Goal: Task Accomplishment & Management: Manage account settings

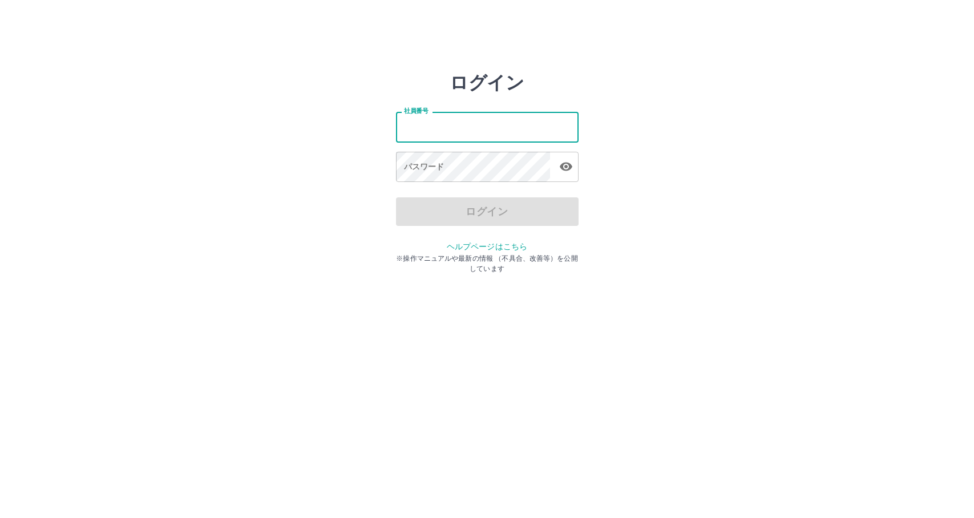
click at [438, 118] on input "社員番号" at bounding box center [487, 127] width 183 height 30
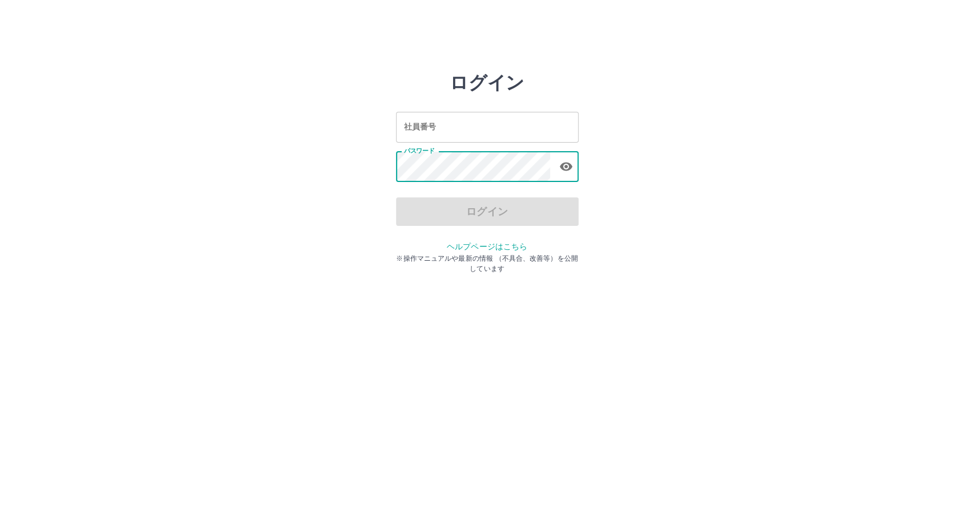
click at [457, 132] on input "社員番号" at bounding box center [487, 127] width 183 height 30
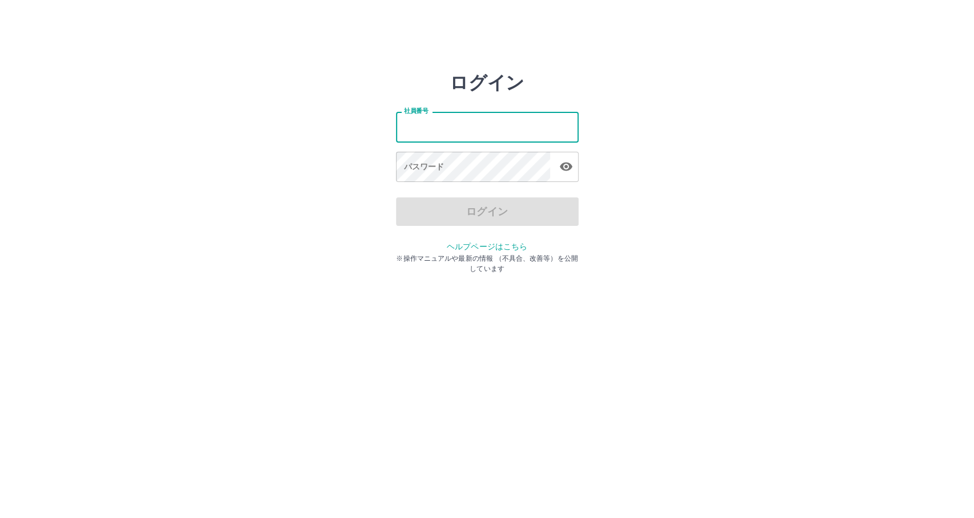
type input "*******"
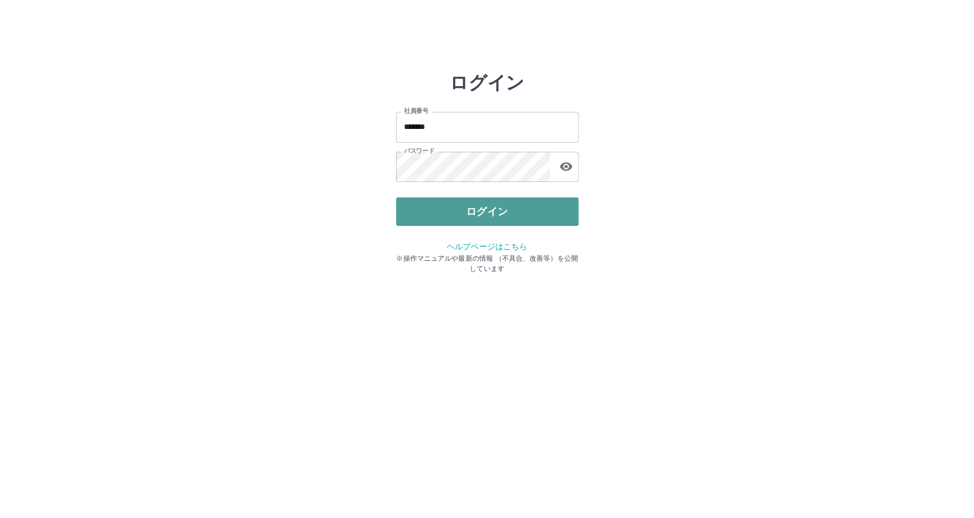
click at [528, 215] on button "ログイン" at bounding box center [487, 211] width 183 height 29
click at [528, 215] on div at bounding box center [487, 259] width 974 height 518
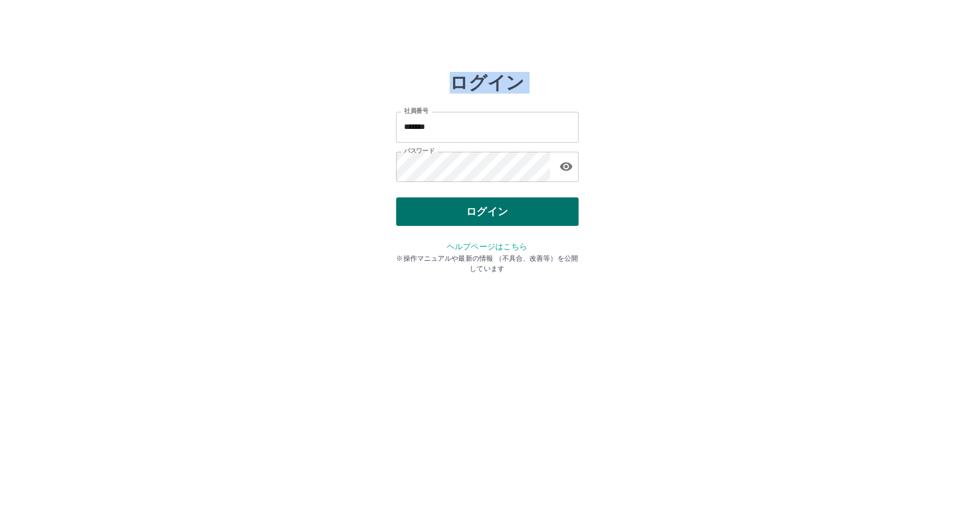
click at [528, 215] on div at bounding box center [487, 259] width 974 height 518
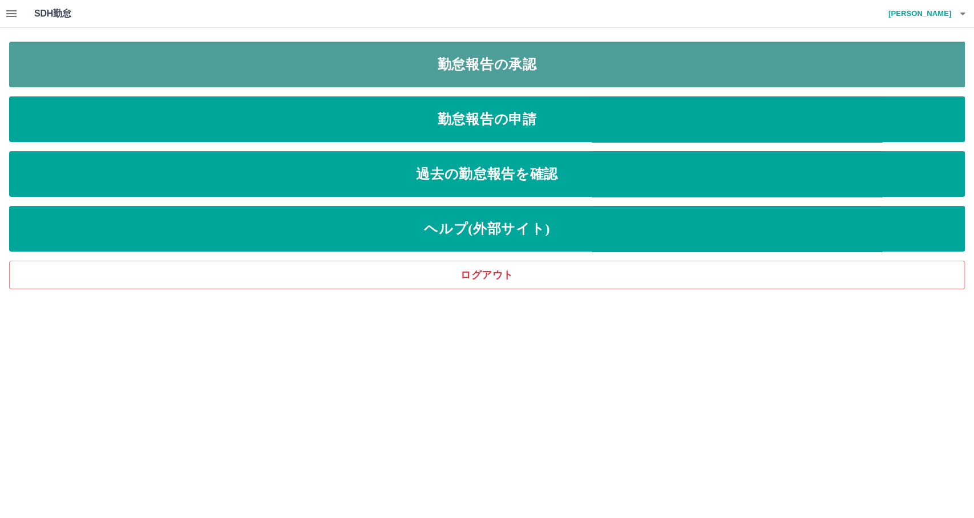
click at [510, 60] on link "勤怠報告の承認" at bounding box center [487, 65] width 956 height 46
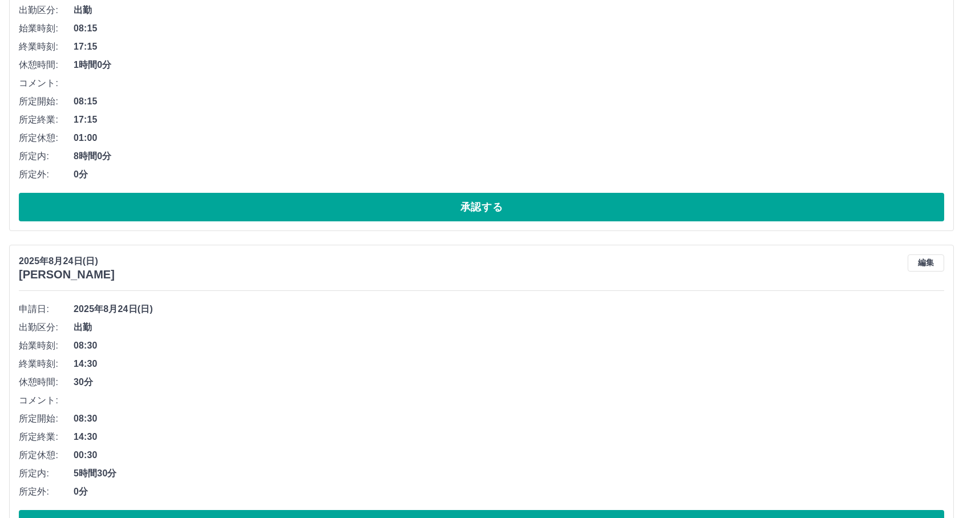
scroll to position [7543, 0]
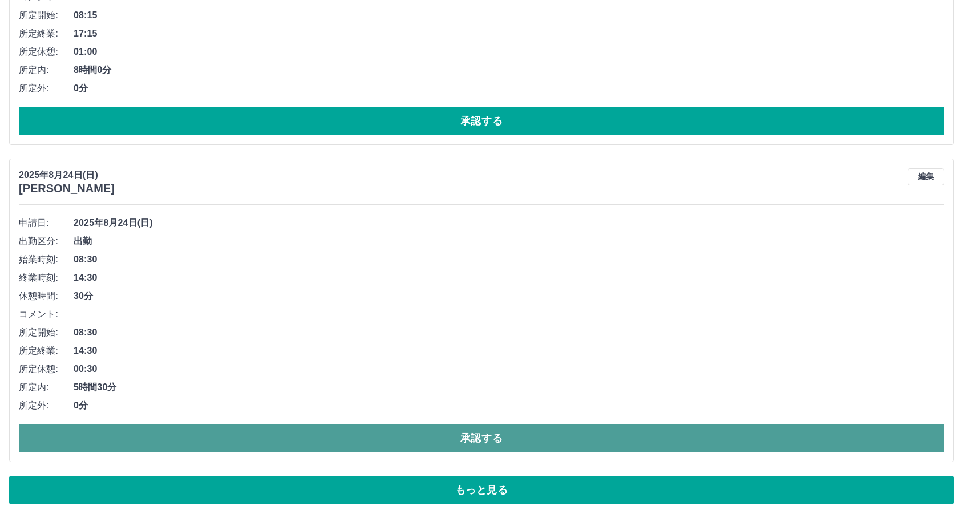
click at [221, 426] on button "承認する" at bounding box center [482, 438] width 926 height 29
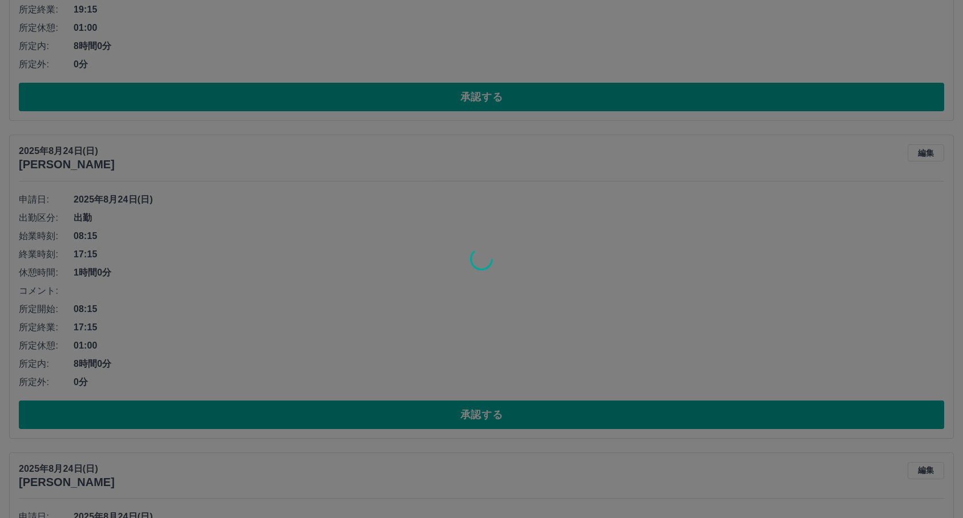
scroll to position [7226, 0]
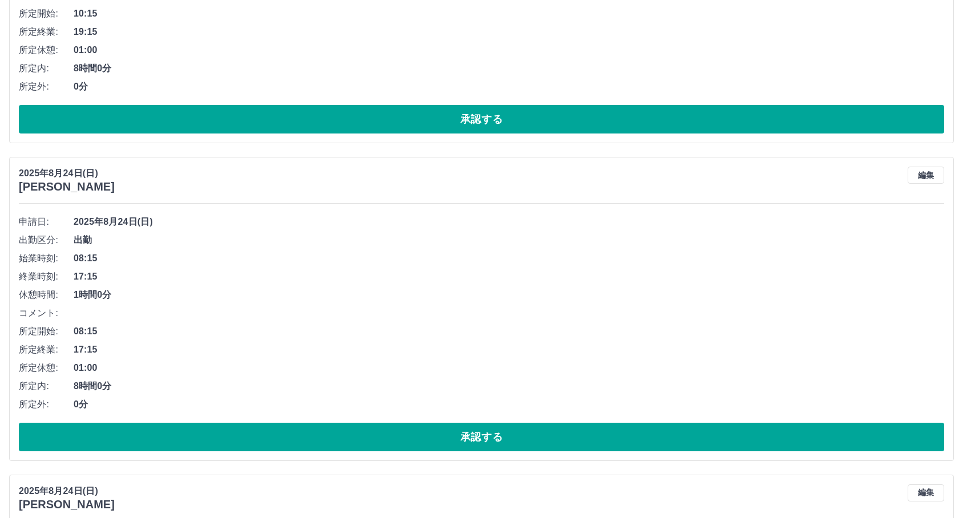
click at [261, 455] on div "2025年8月24日(日) 逧田　良 編集 申請日: 2025年8月24日(日) 出勤区分: 出勤 始業時刻: 08:15 終業時刻: 17:15 休憩時間:…" at bounding box center [481, 309] width 945 height 304
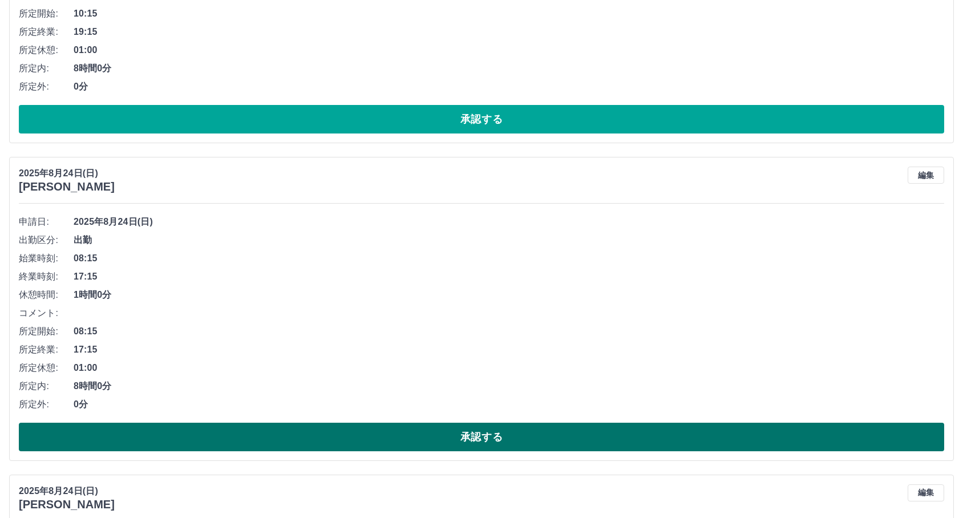
click at [289, 440] on button "承認する" at bounding box center [482, 437] width 926 height 29
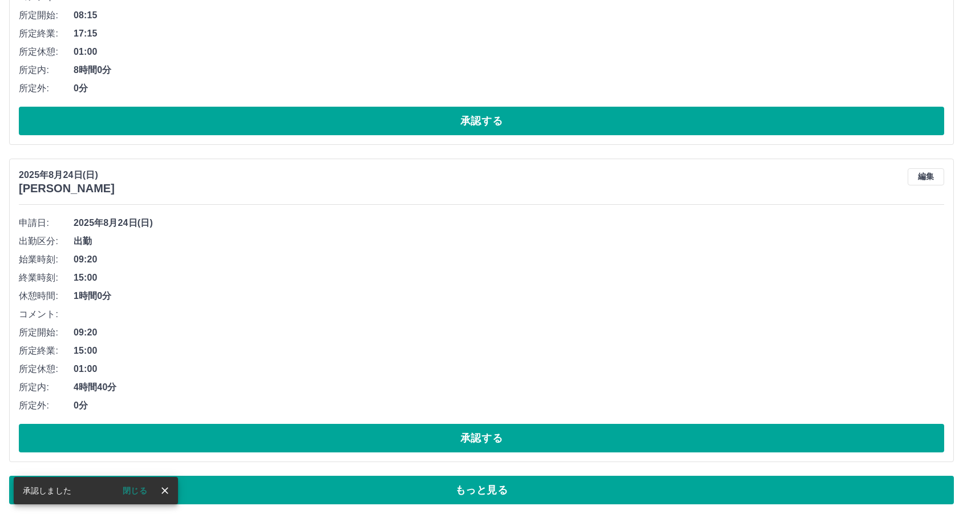
scroll to position [7225, 0]
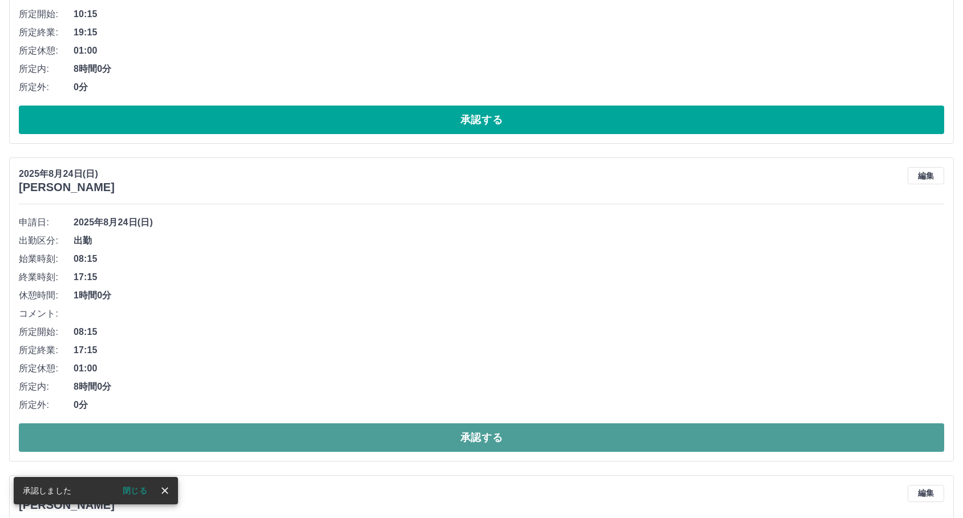
click at [290, 441] on button "承認する" at bounding box center [482, 437] width 926 height 29
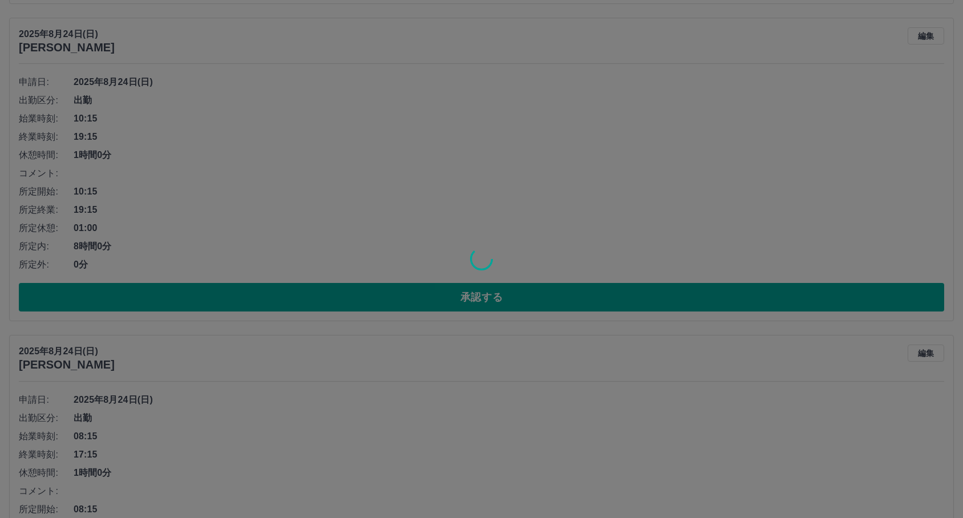
scroll to position [7035, 0]
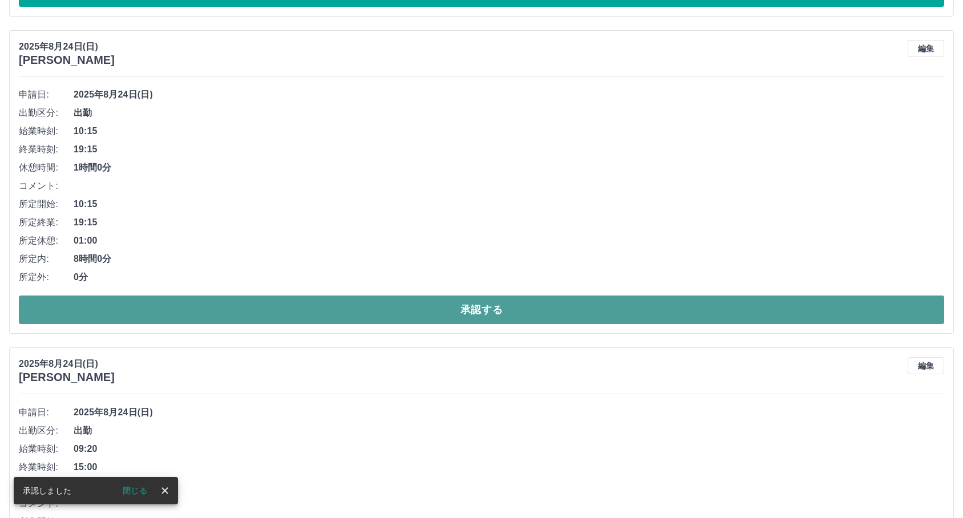
click at [364, 311] on button "承認する" at bounding box center [482, 310] width 926 height 29
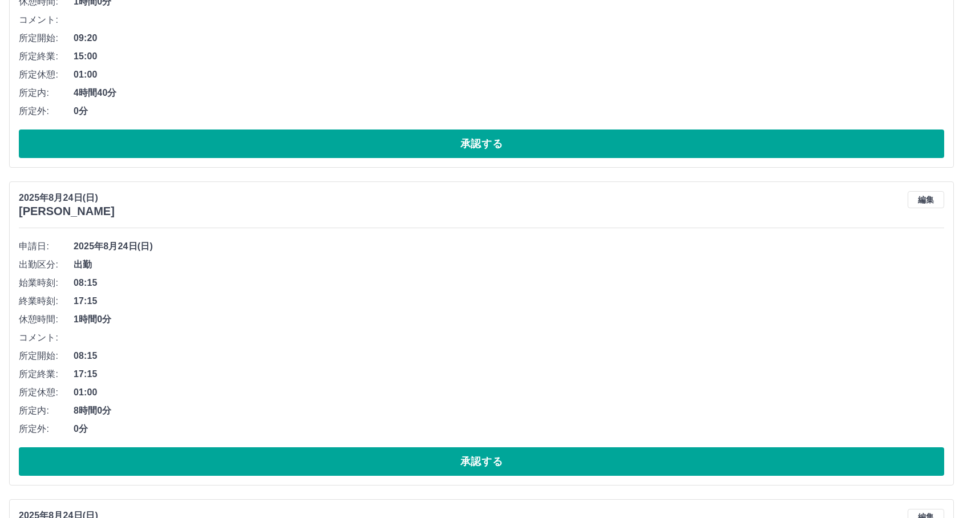
scroll to position [7225, 0]
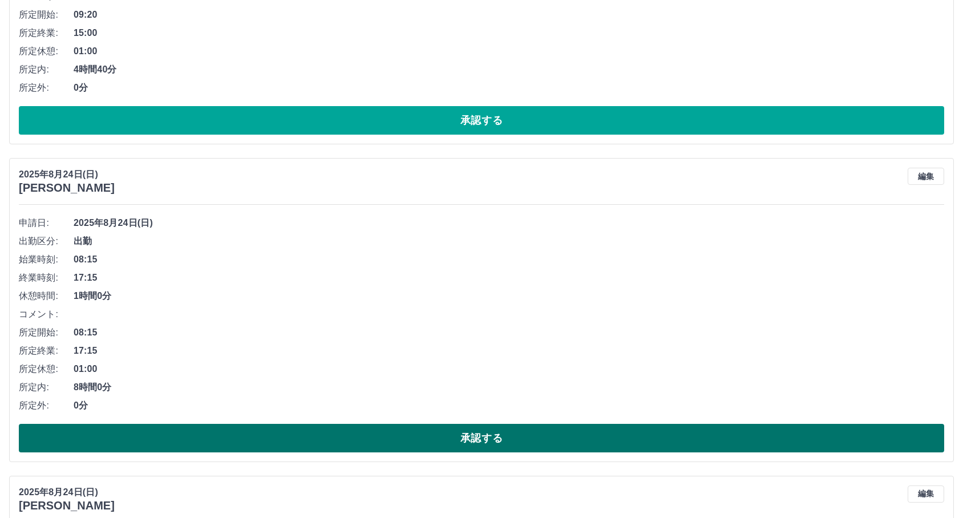
click at [304, 441] on button "承認する" at bounding box center [482, 438] width 926 height 29
click at [344, 430] on button "承認する" at bounding box center [482, 438] width 926 height 29
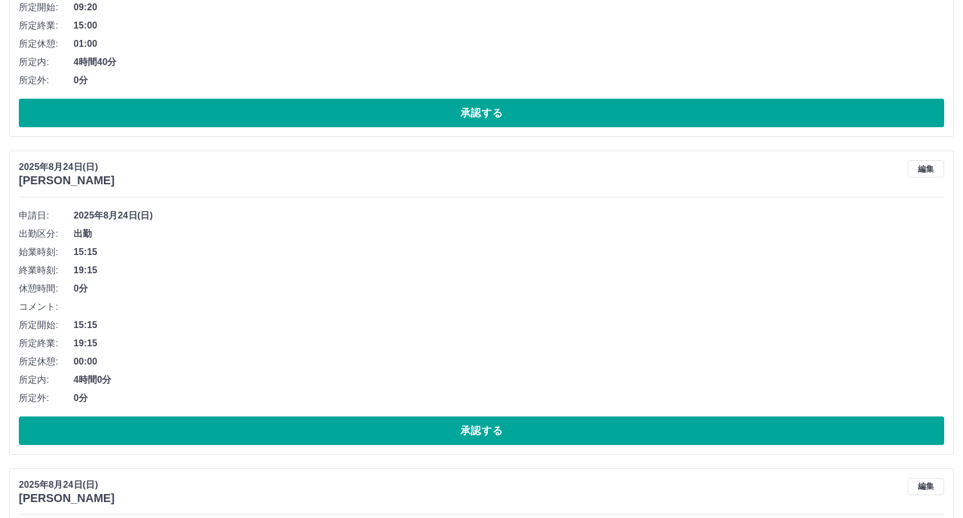
scroll to position [7226, 0]
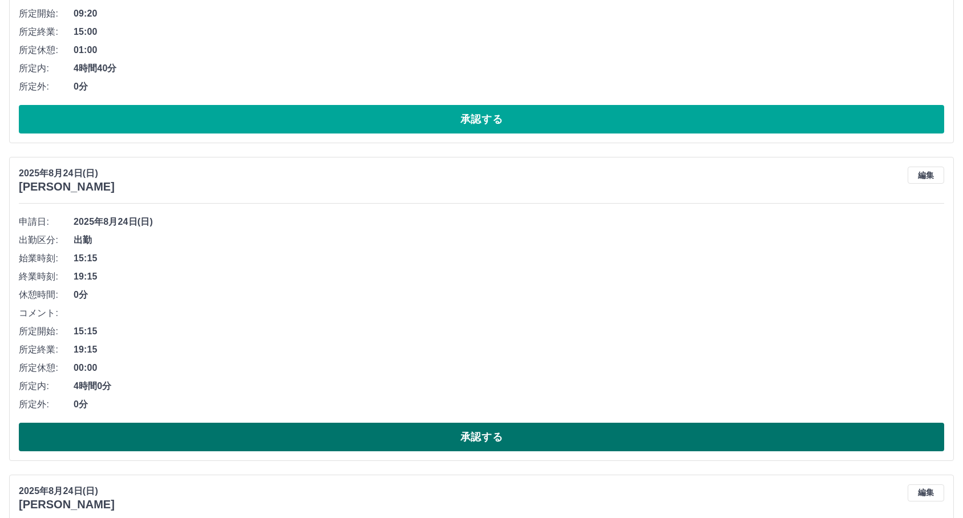
click at [302, 439] on button "承認する" at bounding box center [482, 437] width 926 height 29
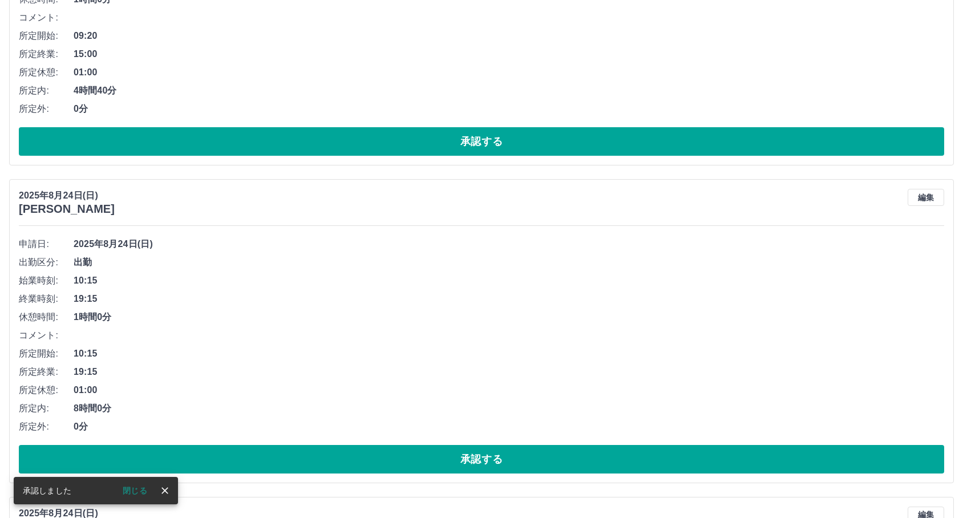
scroll to position [7225, 0]
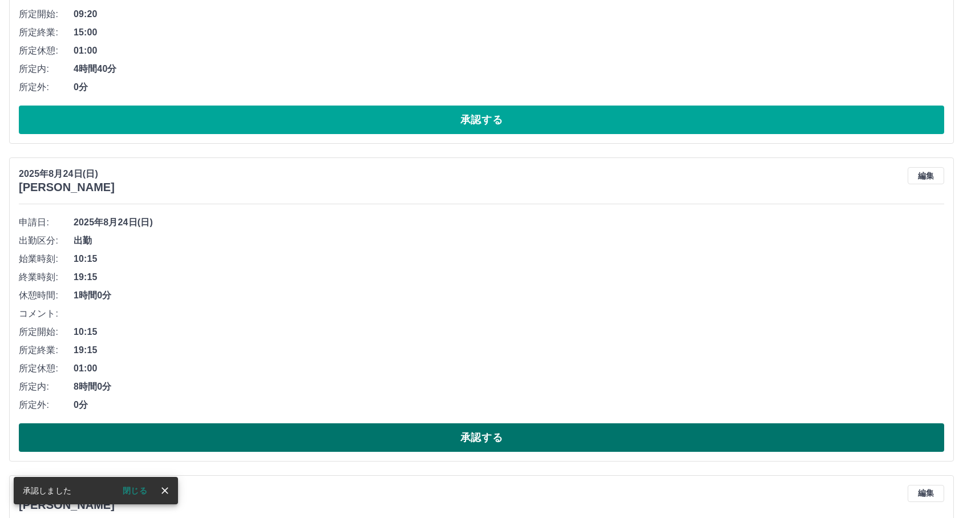
click at [297, 441] on button "承認する" at bounding box center [482, 437] width 926 height 29
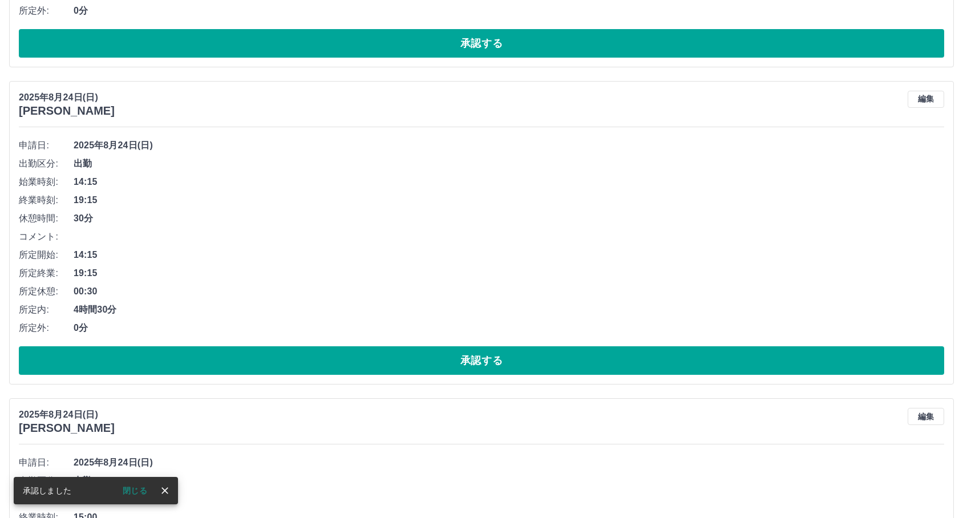
scroll to position [6654, 0]
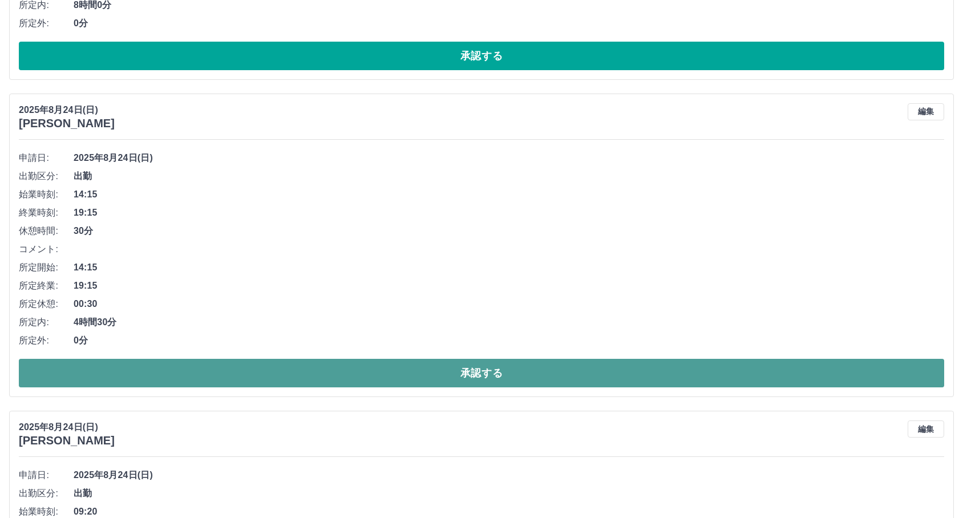
click at [368, 386] on button "承認する" at bounding box center [482, 373] width 926 height 29
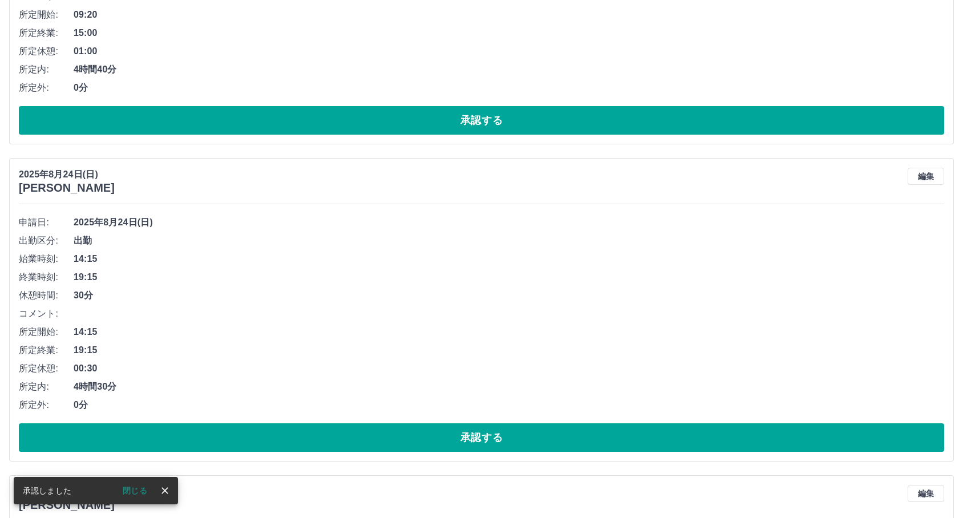
scroll to position [6908, 0]
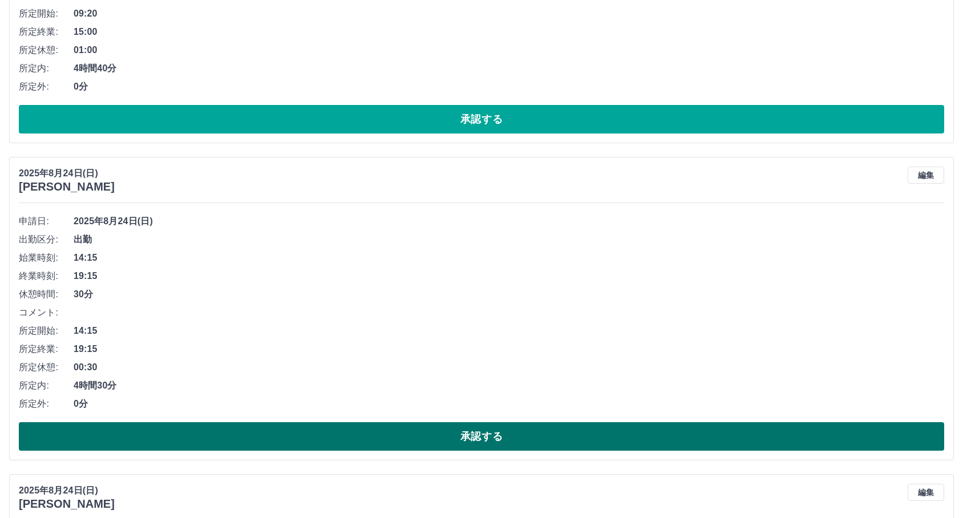
click at [272, 432] on button "承認する" at bounding box center [482, 436] width 926 height 29
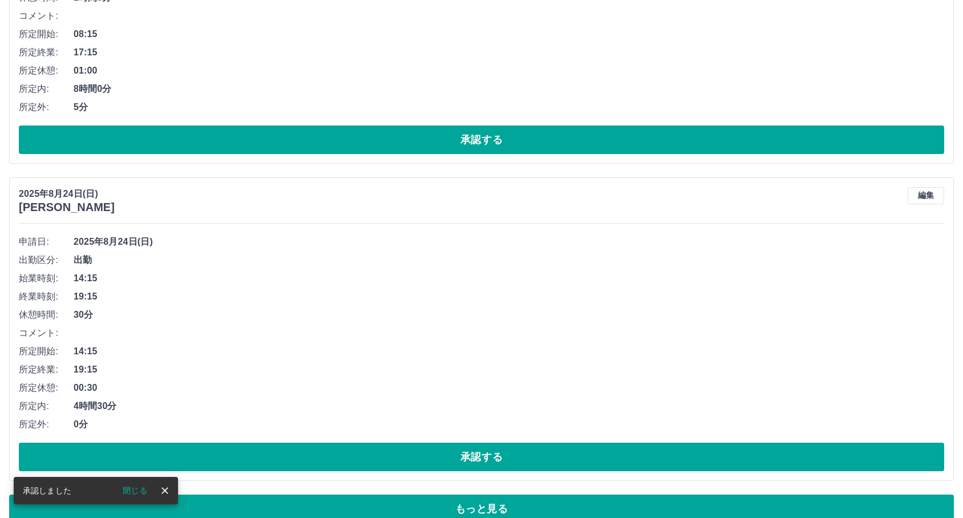
scroll to position [7479, 0]
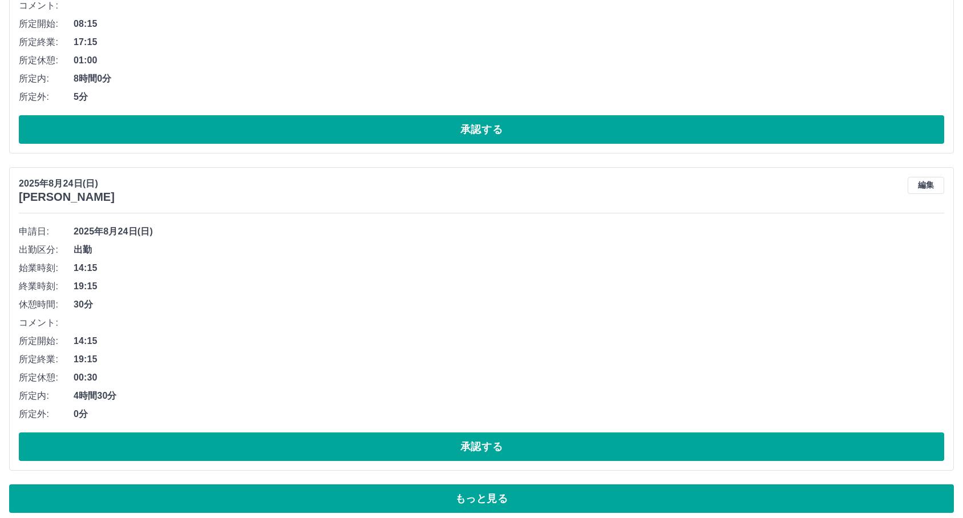
click at [272, 432] on div "申請日: 2025年8月24日(日) 出勤区分: 出勤 始業時刻: 14:15 終業時刻: 19:15 休憩時間: 30分 コメント: 所定開始: 14:15…" at bounding box center [482, 342] width 926 height 239
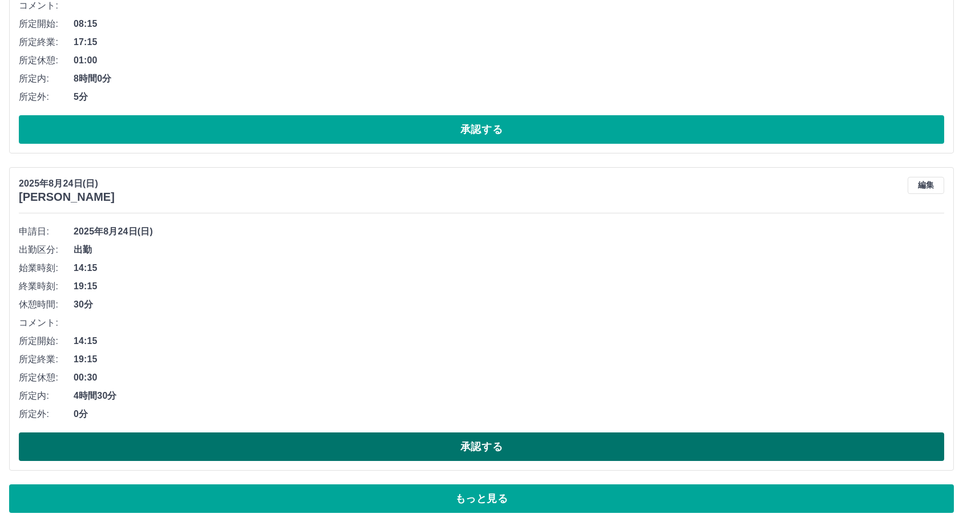
click at [267, 438] on button "承認する" at bounding box center [482, 447] width 926 height 29
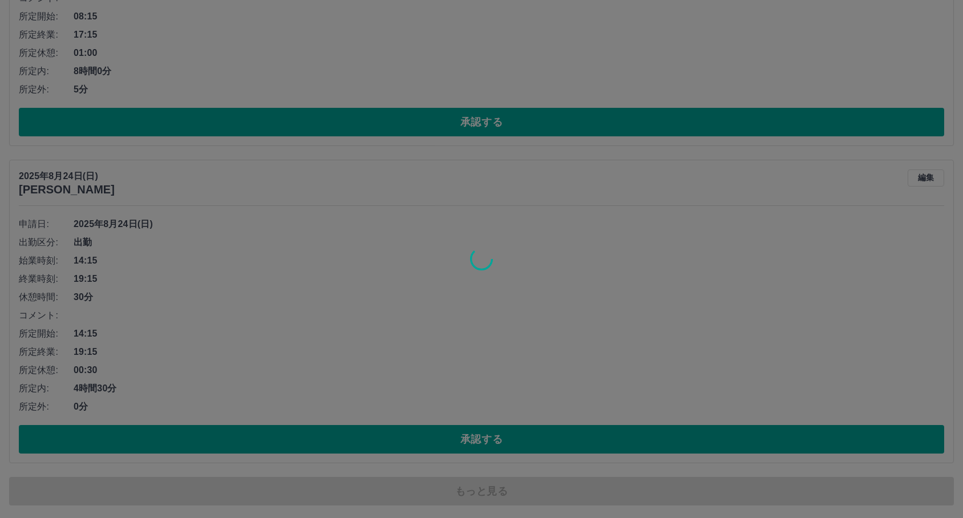
scroll to position [7488, 0]
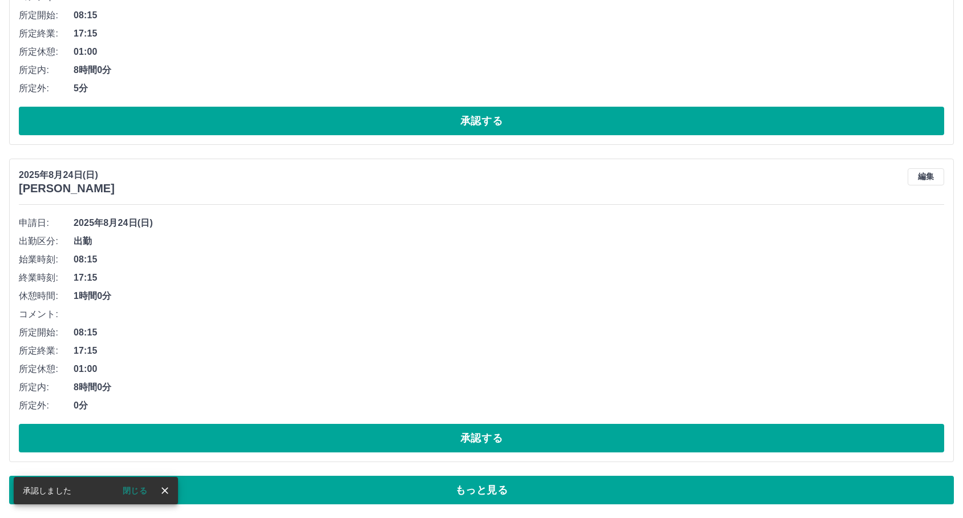
click at [281, 443] on button "承認する" at bounding box center [482, 438] width 926 height 29
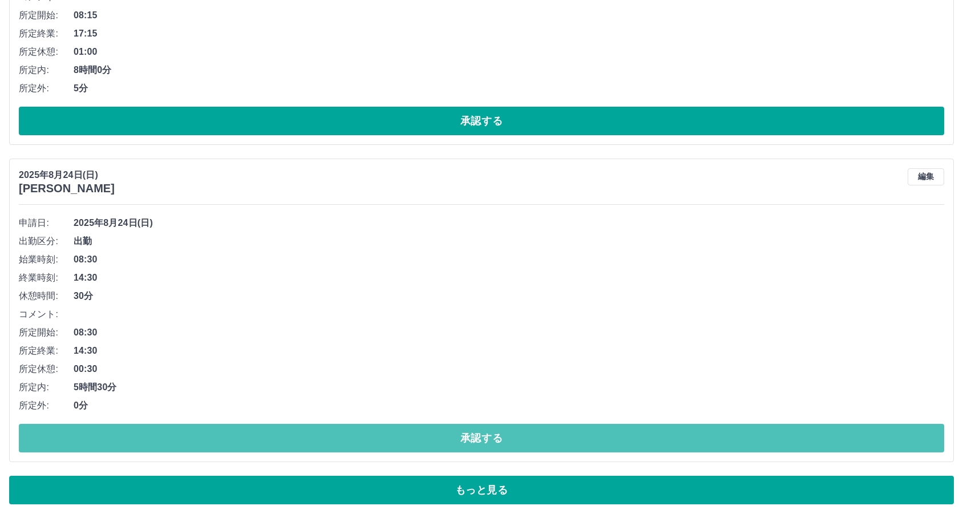
click at [281, 443] on button "承認する" at bounding box center [482, 438] width 926 height 29
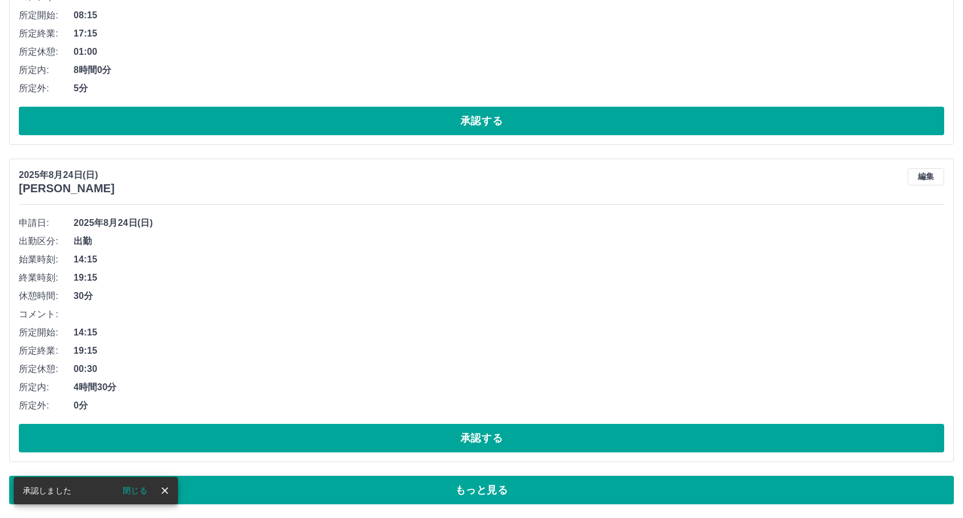
click at [281, 443] on button "承認する" at bounding box center [482, 438] width 926 height 29
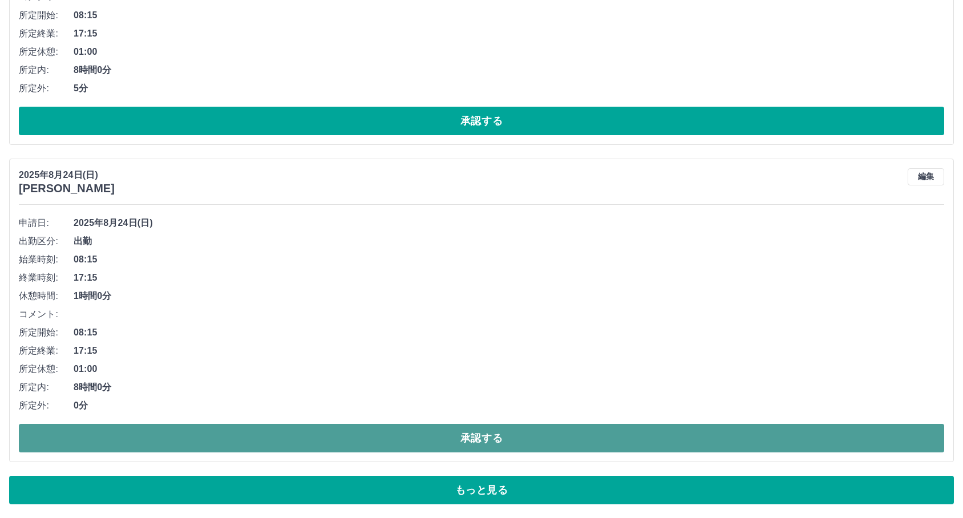
click at [301, 440] on button "承認する" at bounding box center [482, 438] width 926 height 29
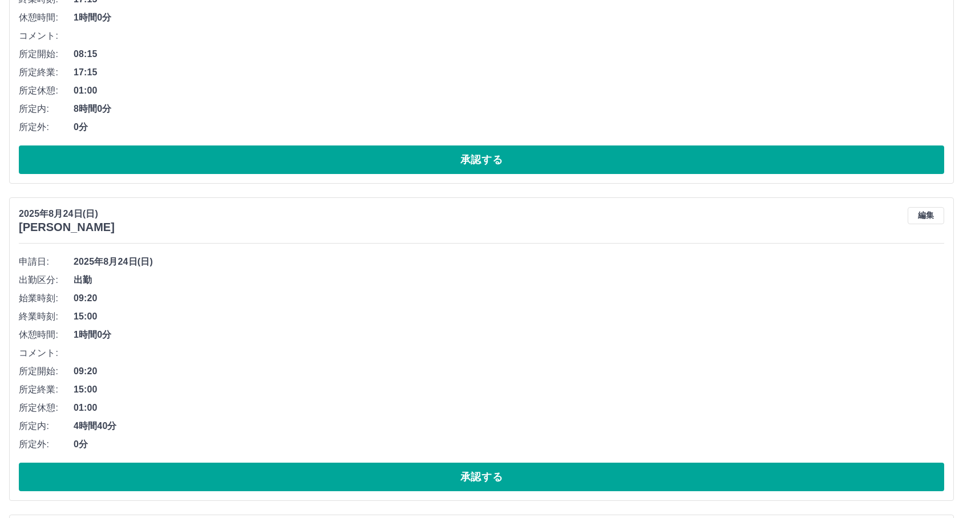
scroll to position [6537, 0]
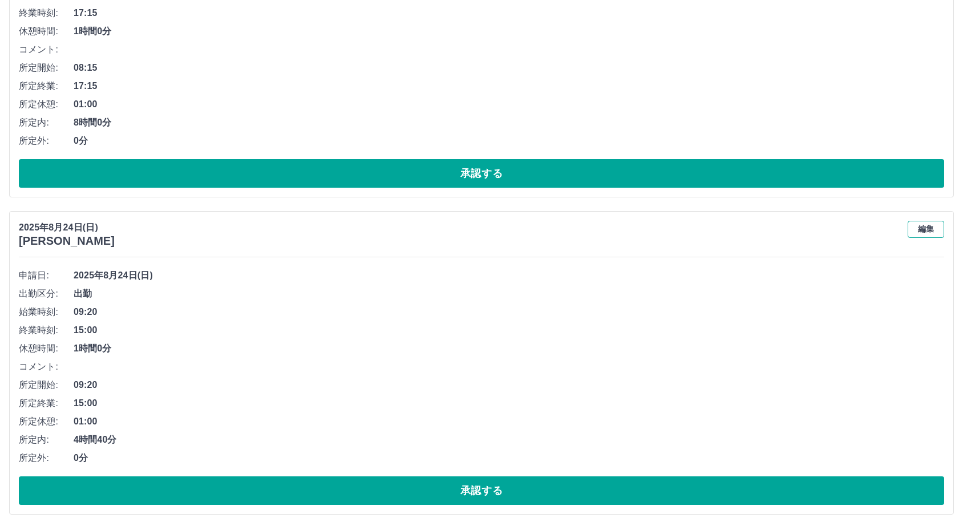
click at [933, 224] on button "編集" at bounding box center [926, 229] width 37 height 17
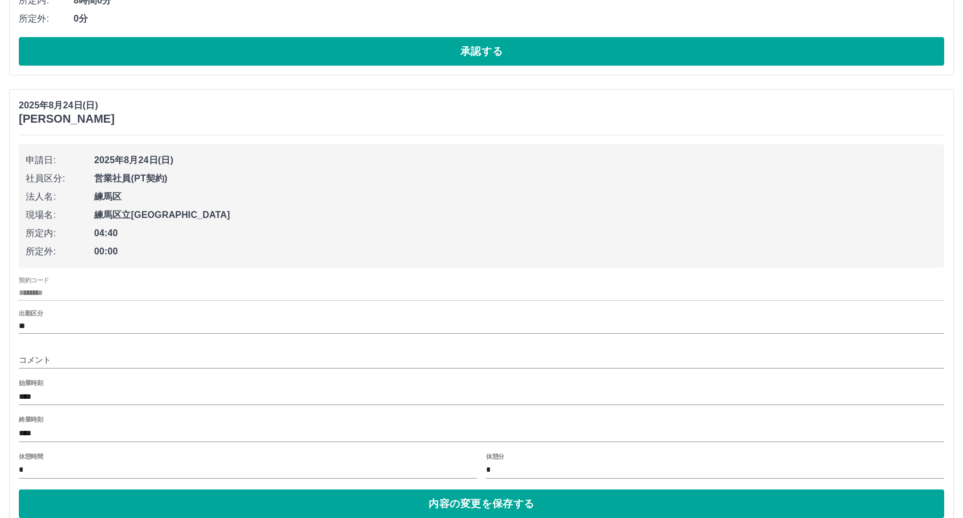
scroll to position [6664, 0]
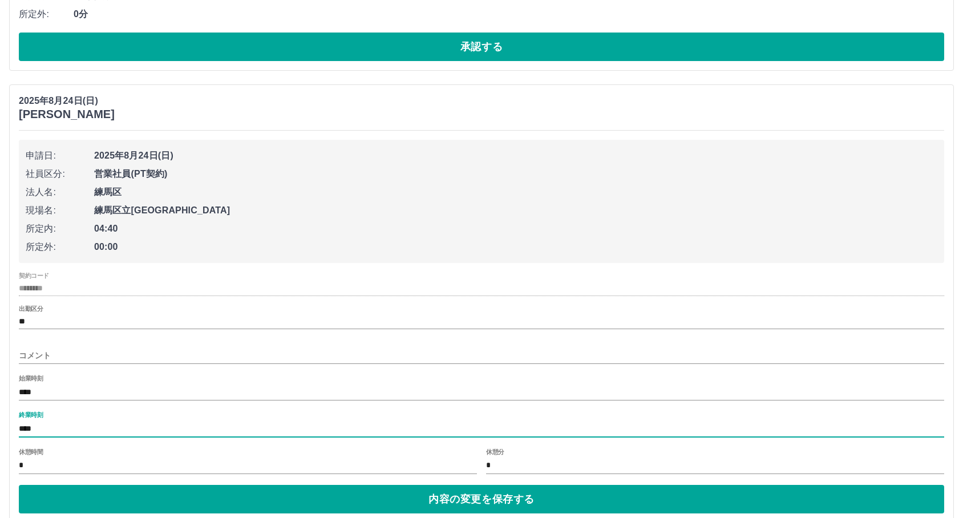
click at [96, 426] on input "****" at bounding box center [482, 429] width 926 height 17
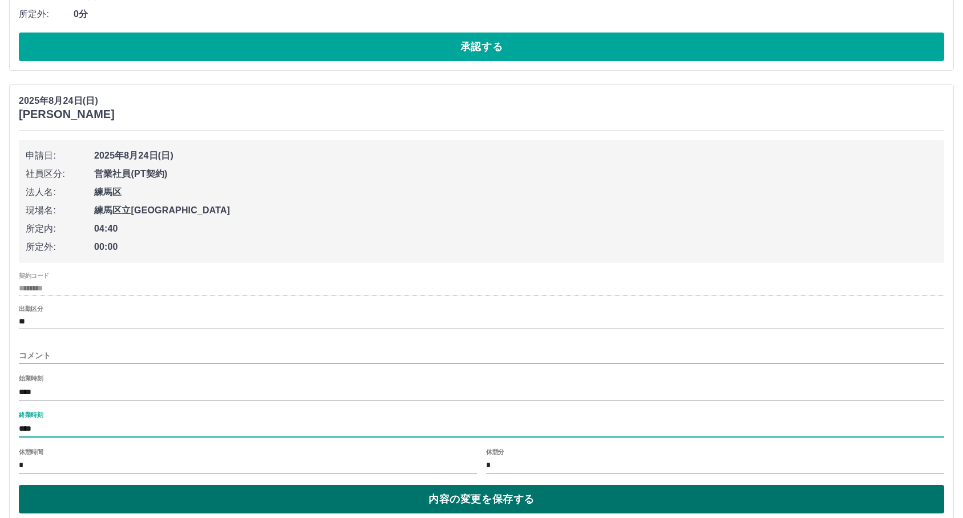
type input "****"
click at [172, 497] on button "内容の変更を保存する" at bounding box center [482, 499] width 926 height 29
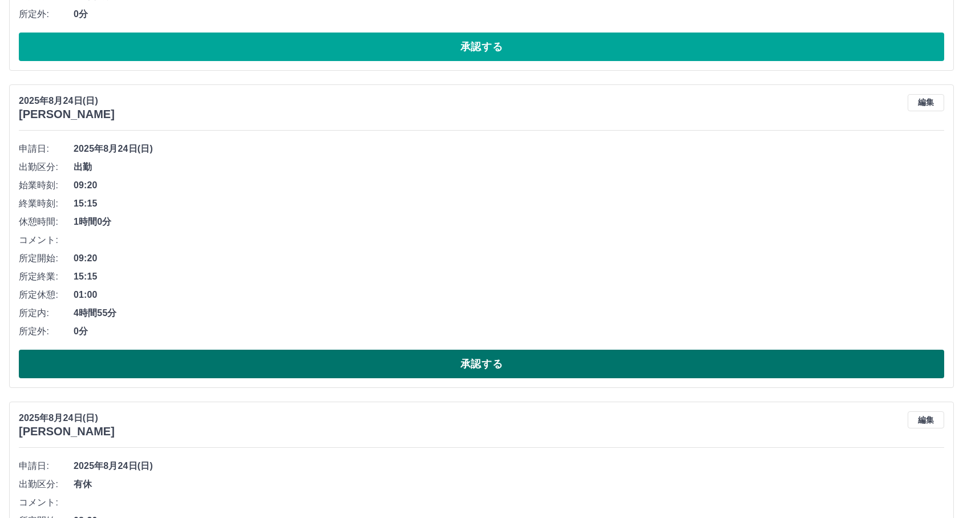
click at [247, 364] on button "承認する" at bounding box center [482, 364] width 926 height 29
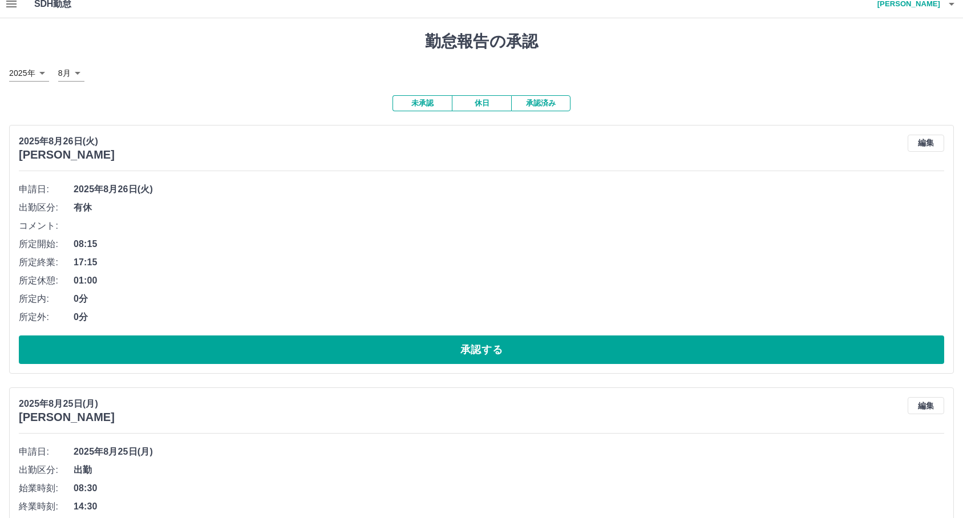
scroll to position [0, 0]
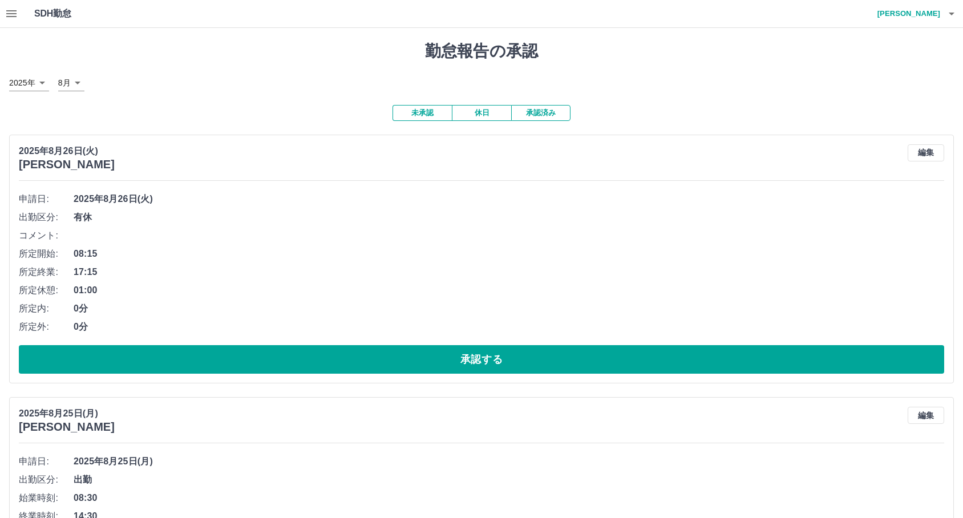
click at [547, 112] on button "承認済み" at bounding box center [540, 113] width 59 height 16
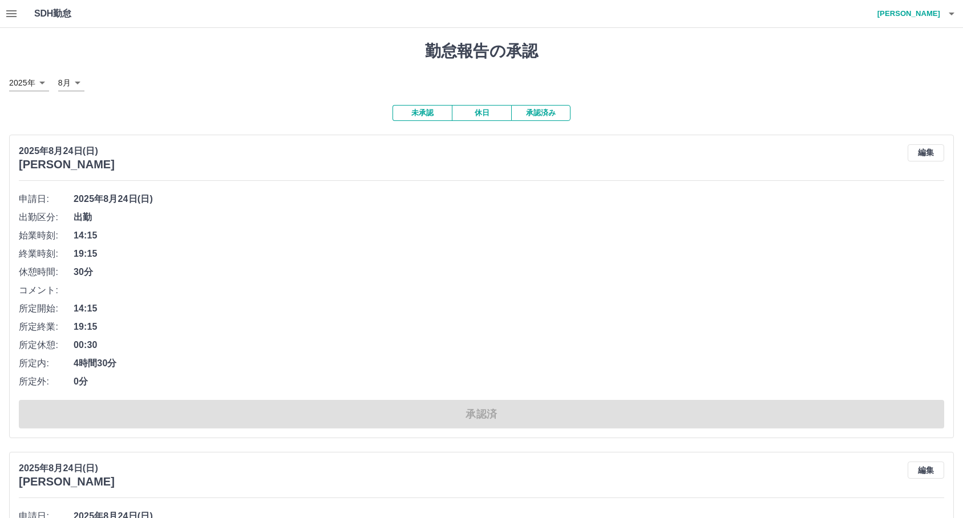
click at [414, 106] on button "未承認" at bounding box center [422, 113] width 59 height 16
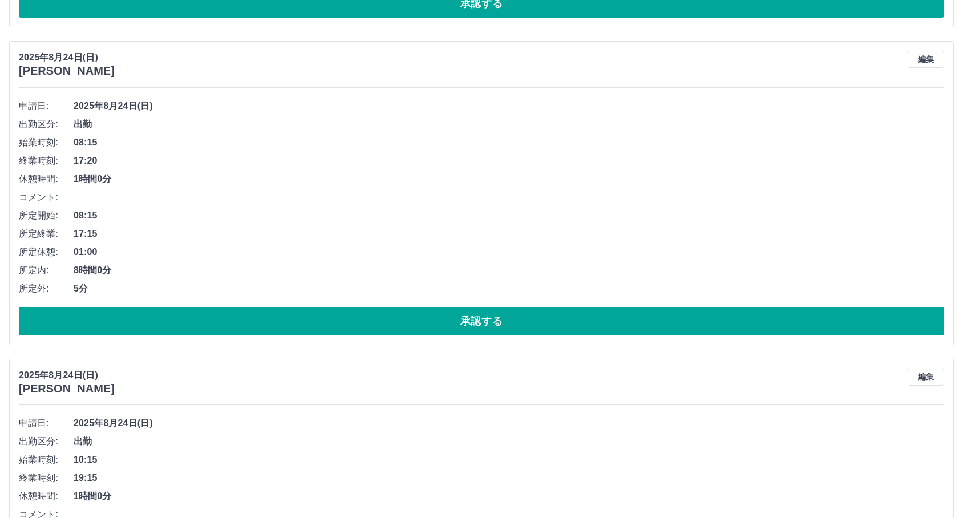
scroll to position [7507, 0]
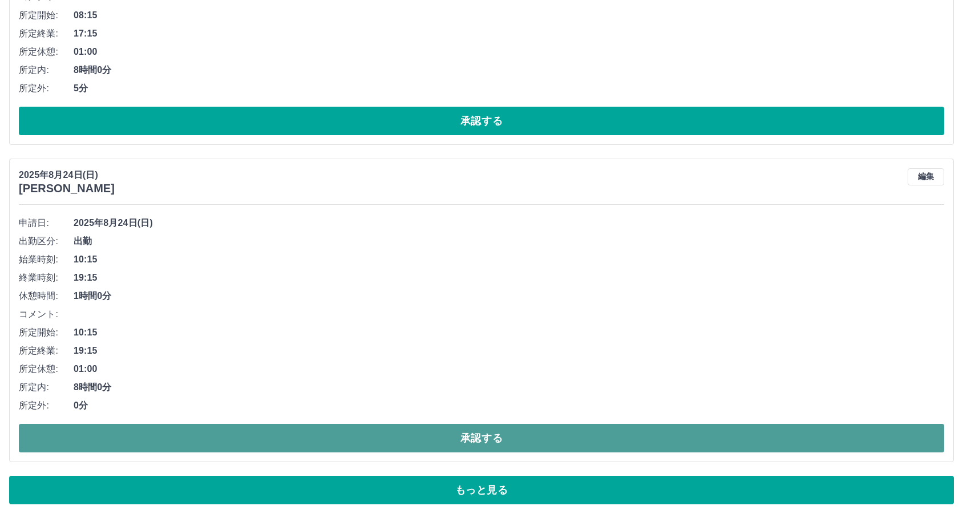
click at [195, 440] on button "承認する" at bounding box center [482, 438] width 926 height 29
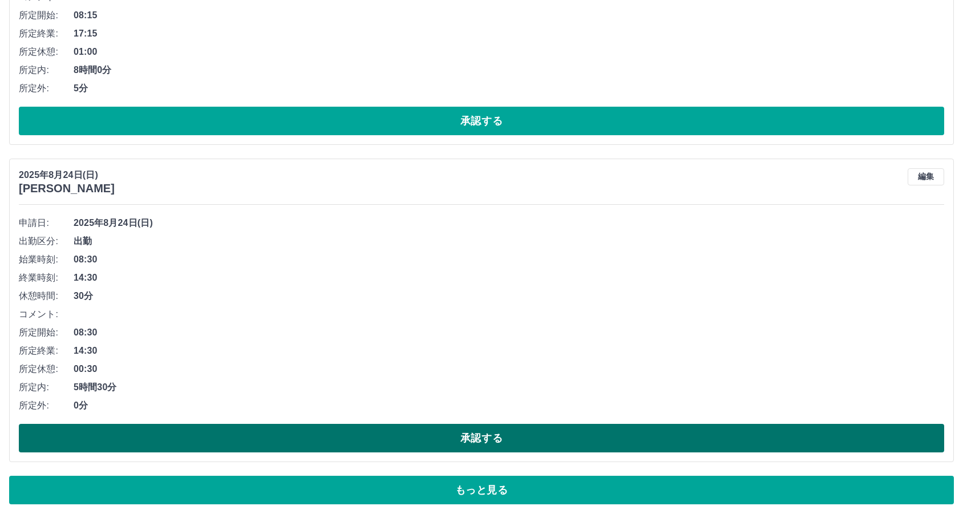
click at [276, 430] on button "承認する" at bounding box center [482, 438] width 926 height 29
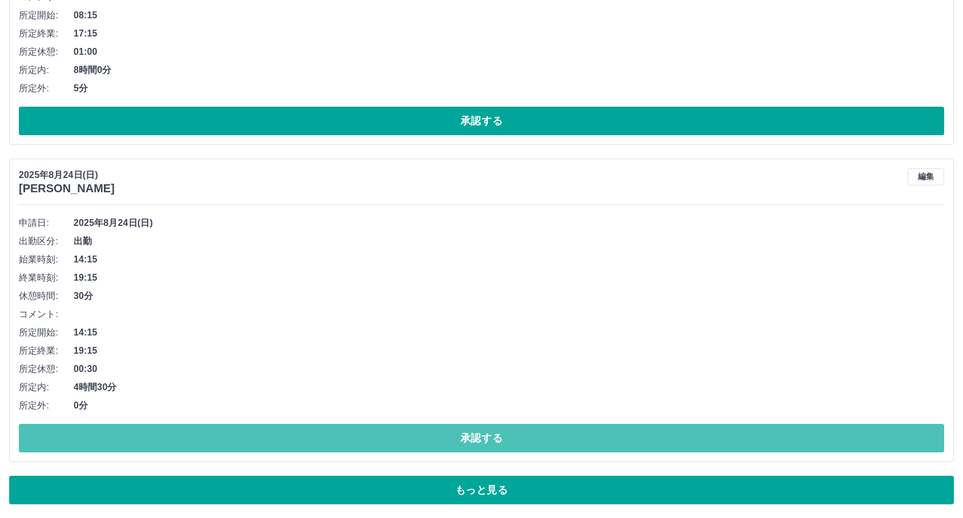
click at [276, 430] on button "承認する" at bounding box center [482, 438] width 926 height 29
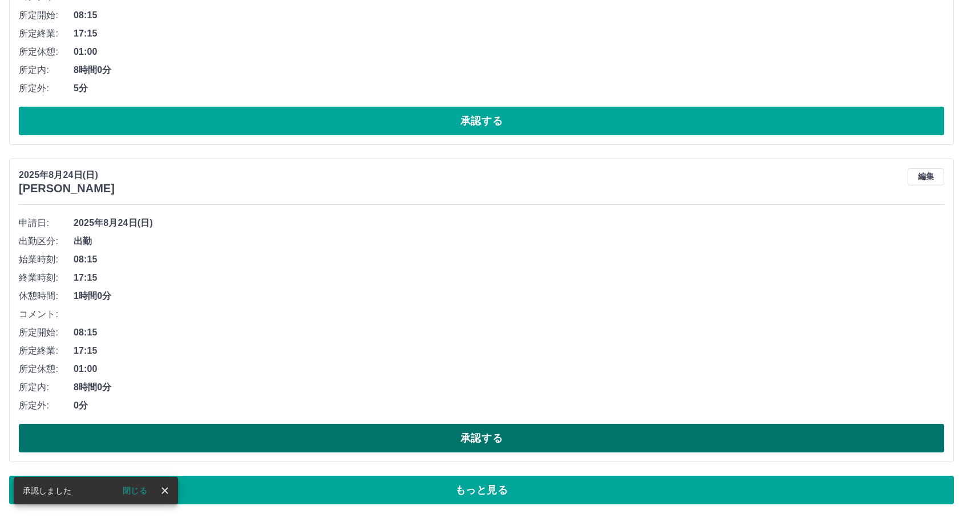
click at [236, 431] on button "承認する" at bounding box center [482, 438] width 926 height 29
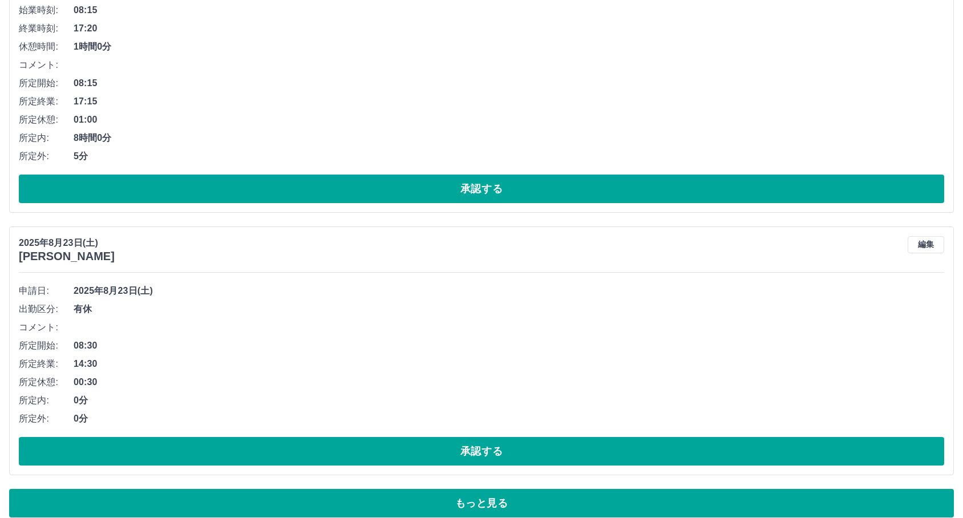
scroll to position [7452, 0]
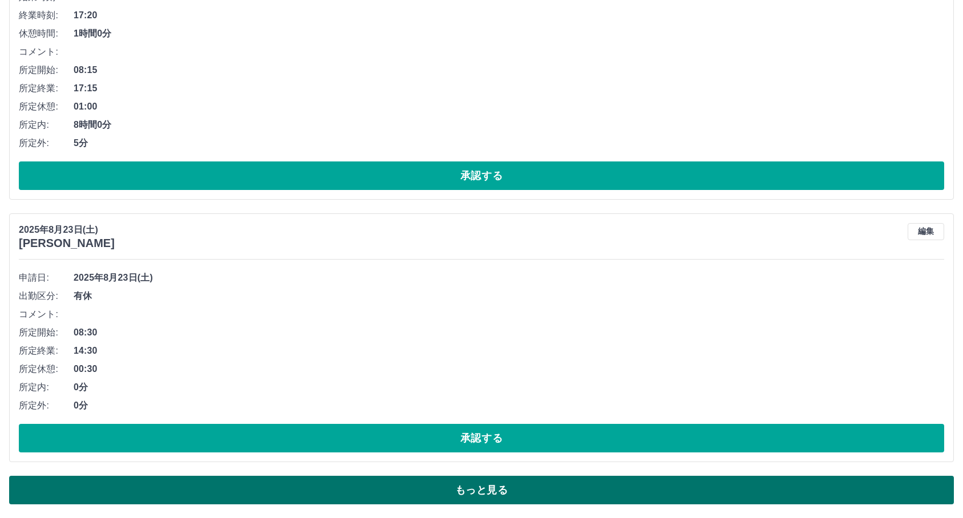
click at [344, 490] on button "もっと見る" at bounding box center [481, 490] width 945 height 29
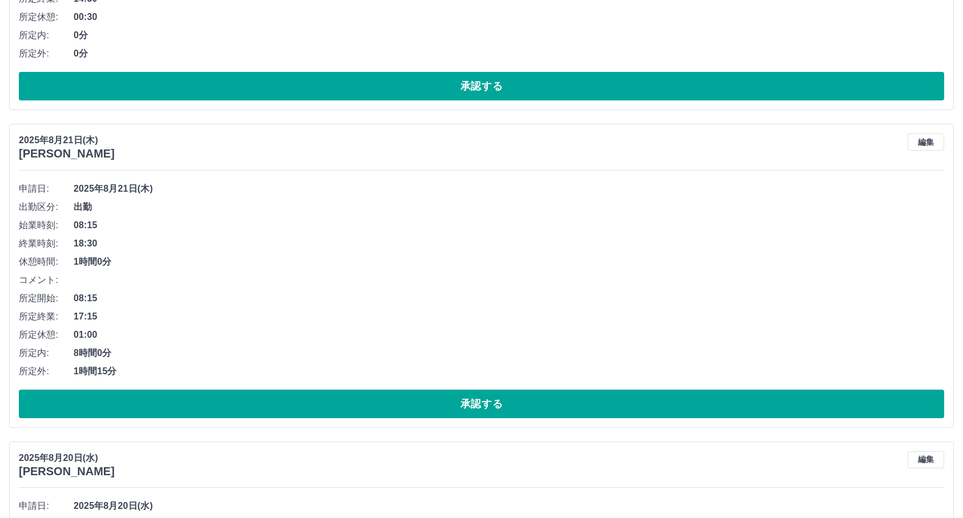
scroll to position [8149, 0]
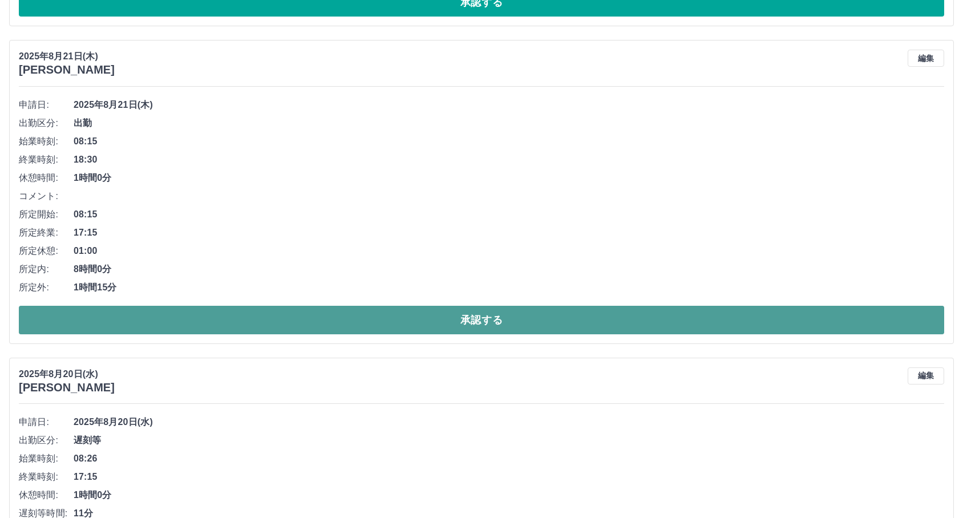
click at [300, 310] on button "承認する" at bounding box center [482, 320] width 926 height 29
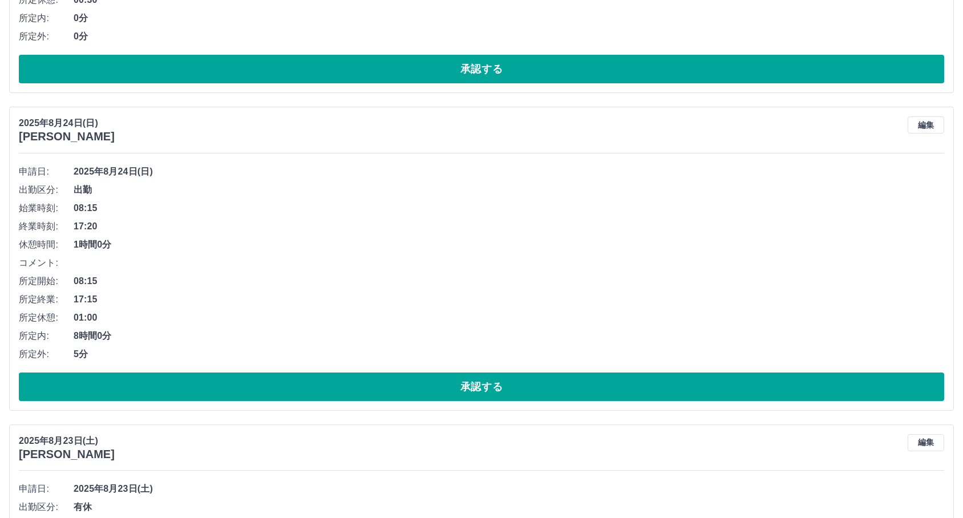
scroll to position [7198, 0]
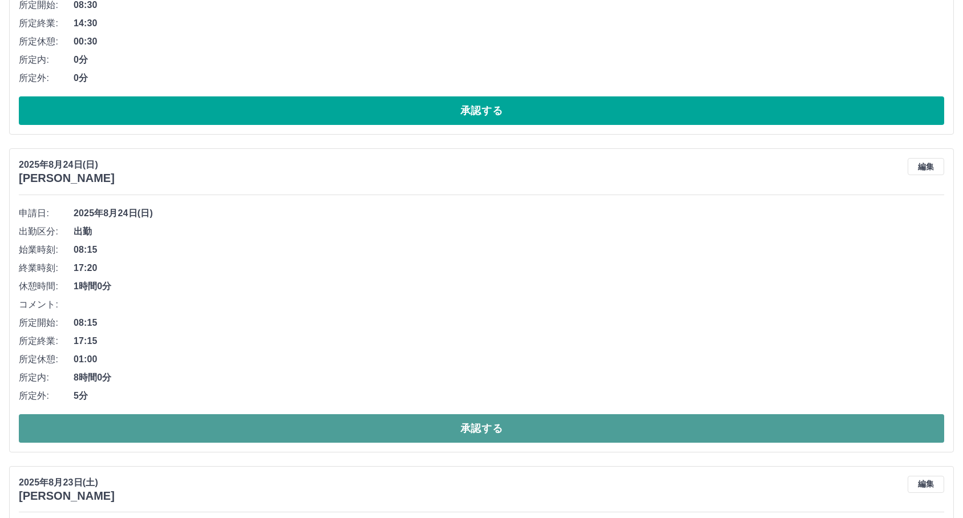
click at [233, 419] on button "承認する" at bounding box center [482, 428] width 926 height 29
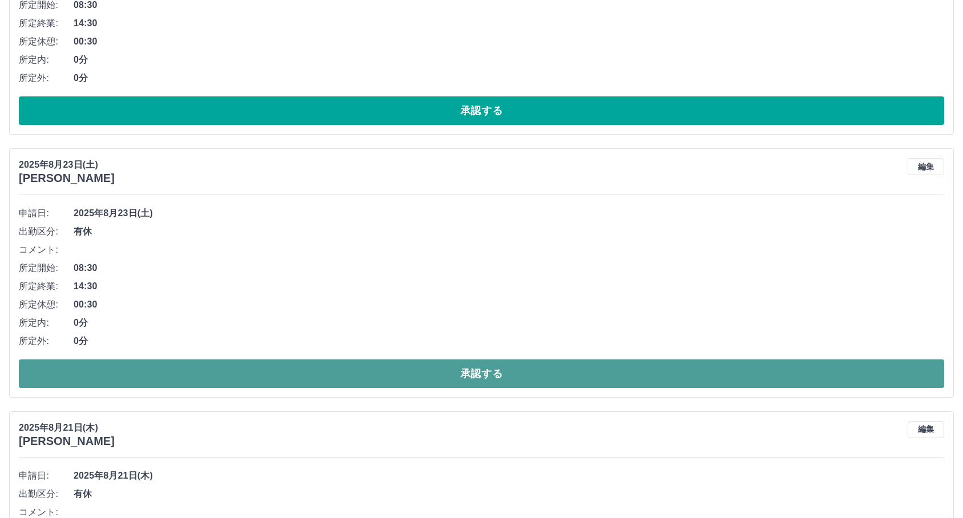
click at [282, 378] on button "承認する" at bounding box center [482, 374] width 926 height 29
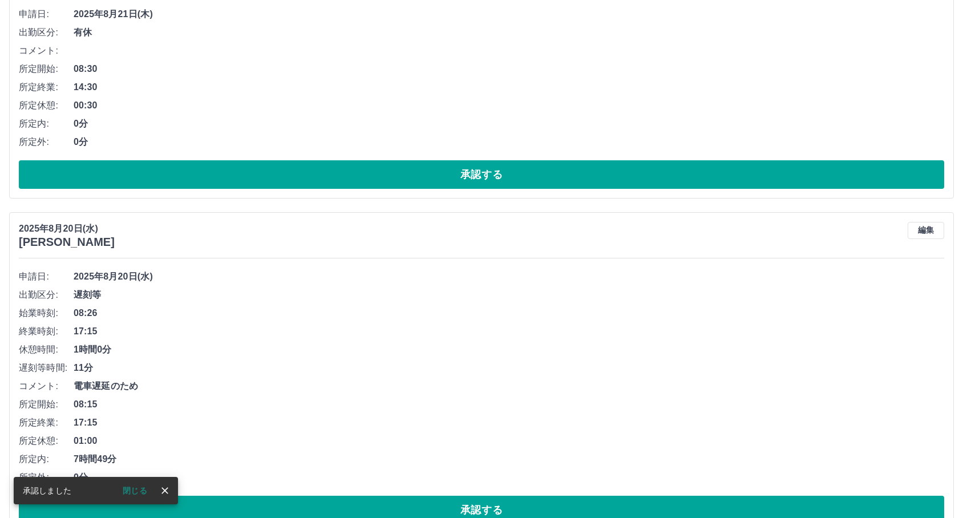
scroll to position [7134, 0]
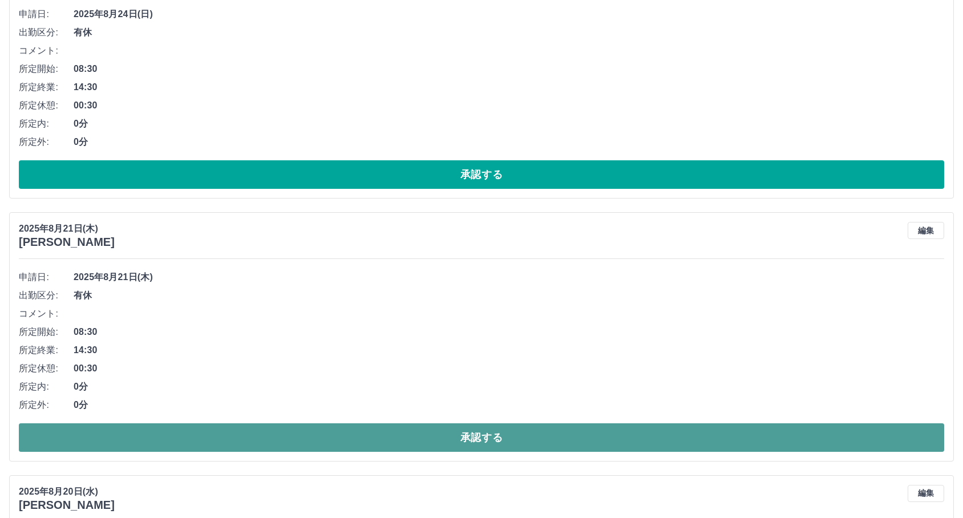
click at [330, 435] on button "承認する" at bounding box center [482, 437] width 926 height 29
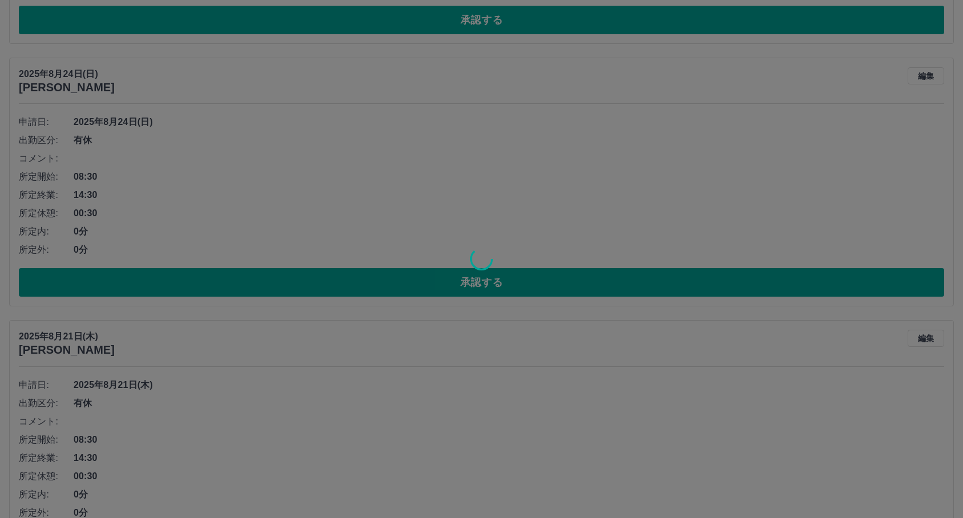
scroll to position [6899, 0]
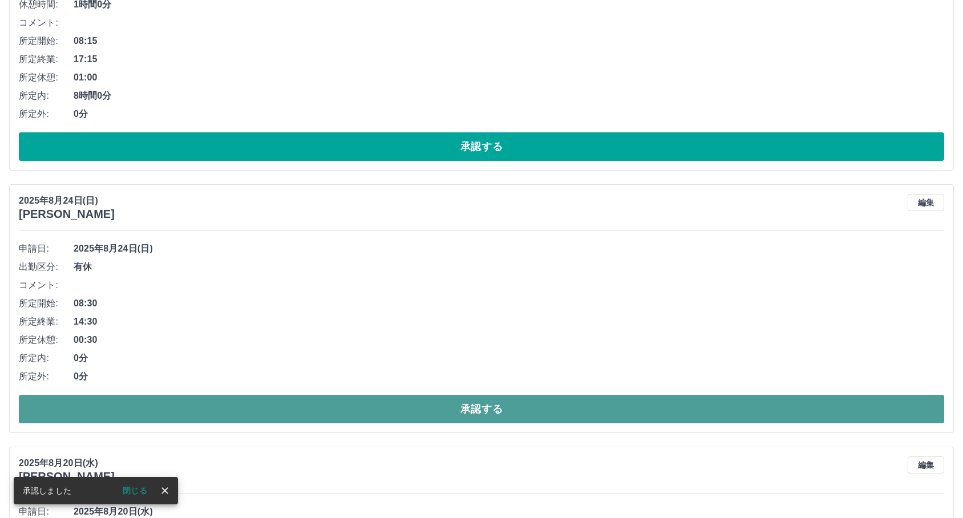
click at [301, 410] on button "承認する" at bounding box center [482, 409] width 926 height 29
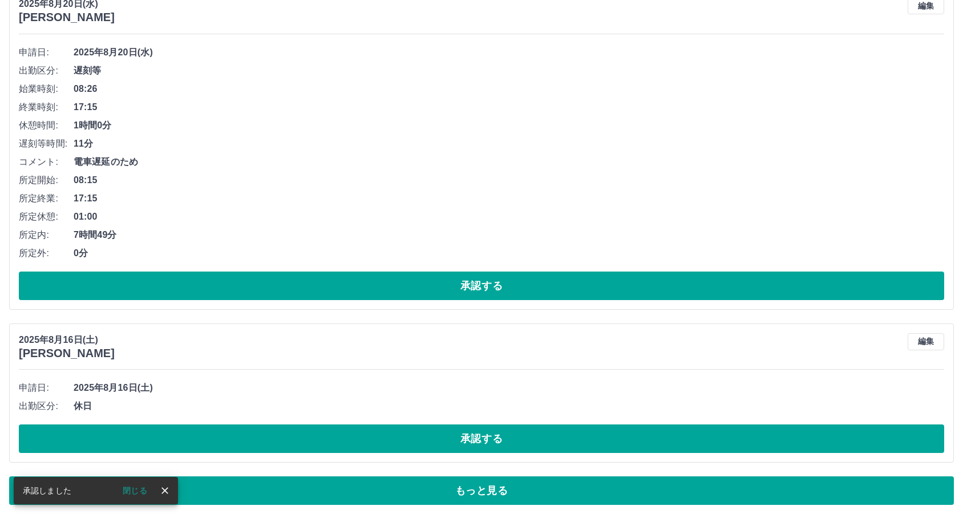
scroll to position [7415, 0]
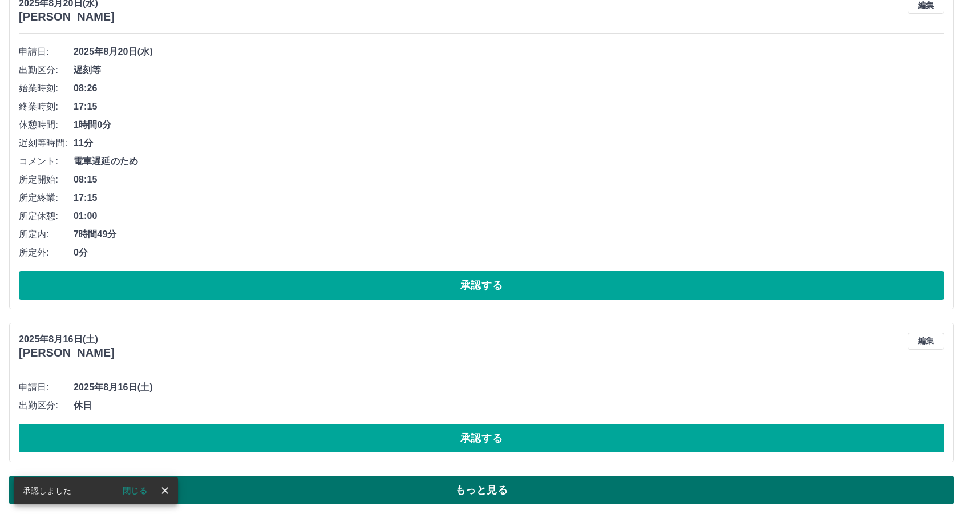
click at [341, 499] on button "もっと見る" at bounding box center [481, 490] width 945 height 29
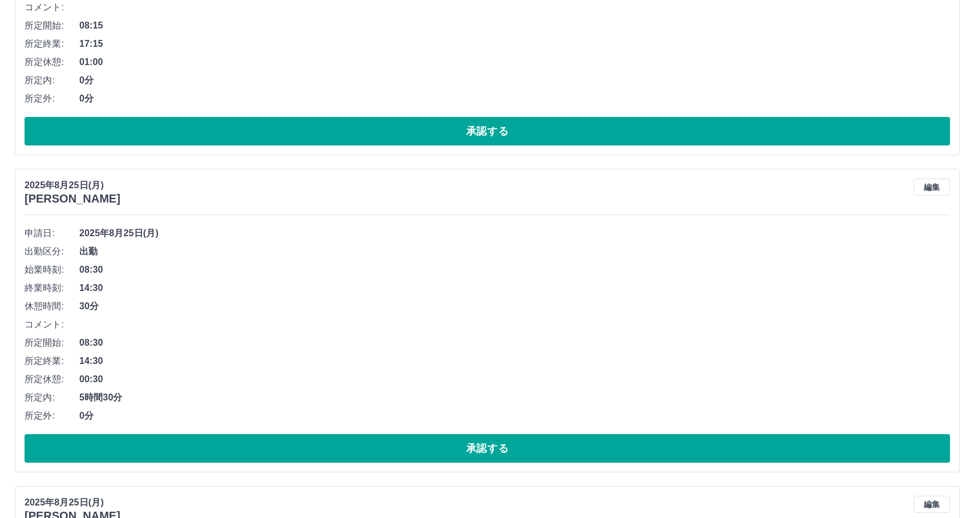
scroll to position [0, 0]
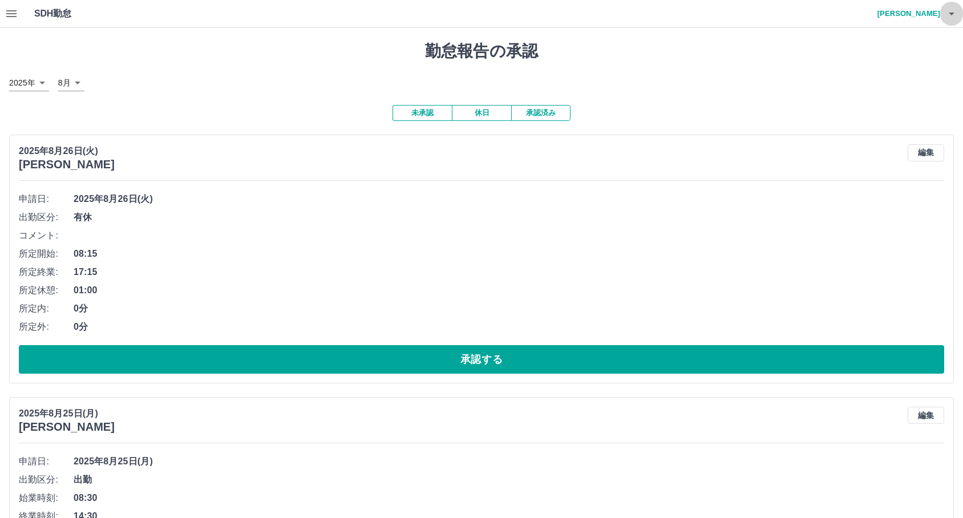
click at [950, 17] on icon "button" at bounding box center [952, 14] width 14 height 14
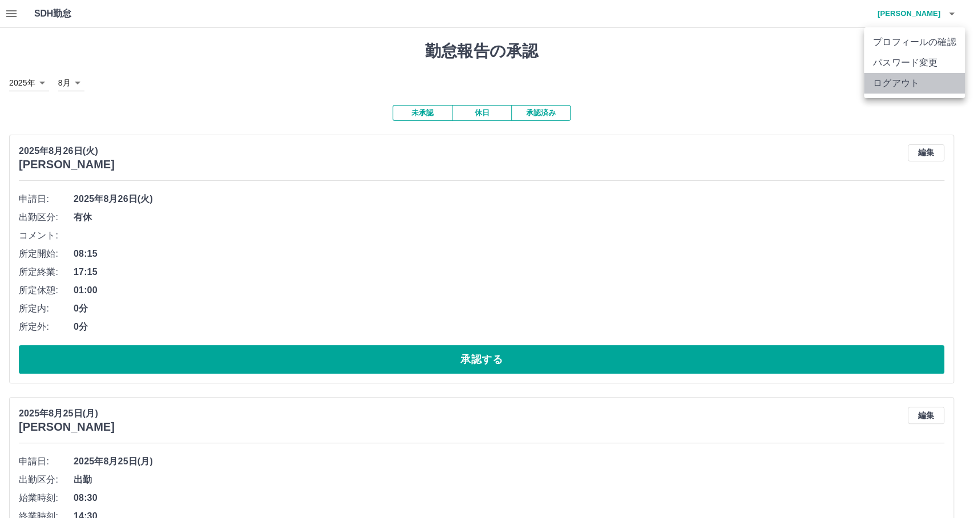
click at [918, 93] on li "ログアウト" at bounding box center [914, 83] width 101 height 21
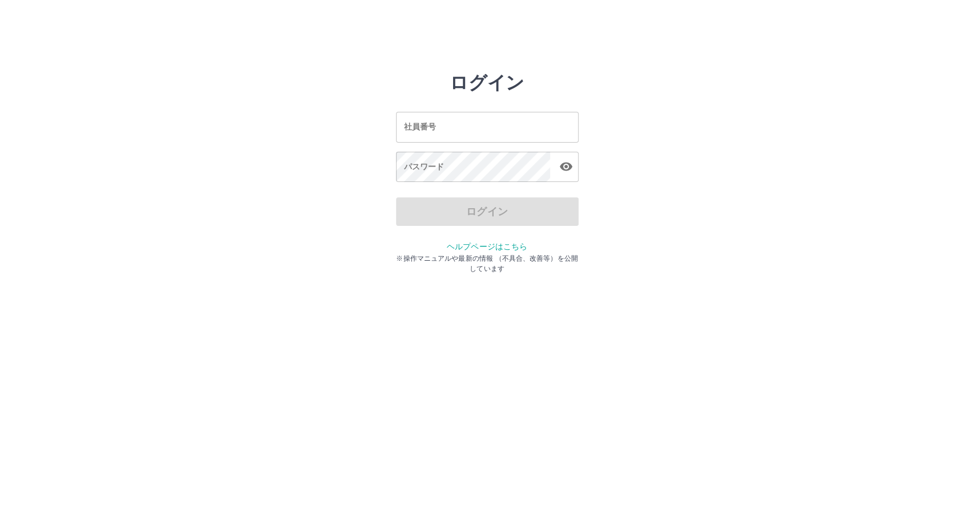
click at [440, 127] on input "社員番号" at bounding box center [487, 127] width 183 height 30
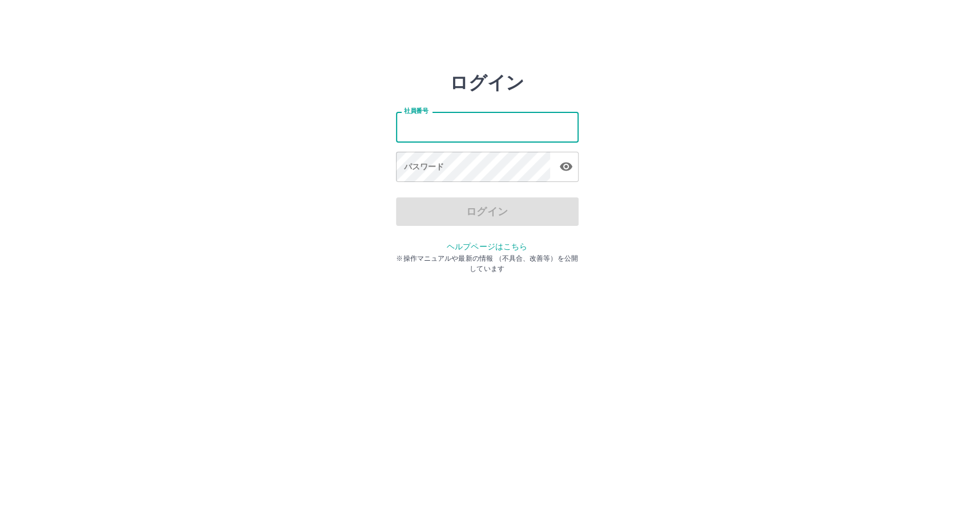
type input "*******"
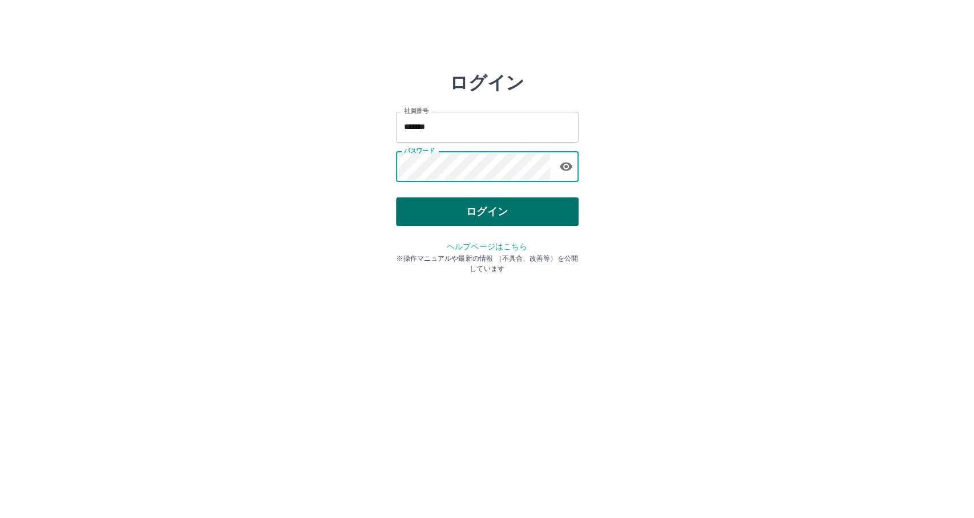
click at [519, 207] on button "ログイン" at bounding box center [487, 211] width 183 height 29
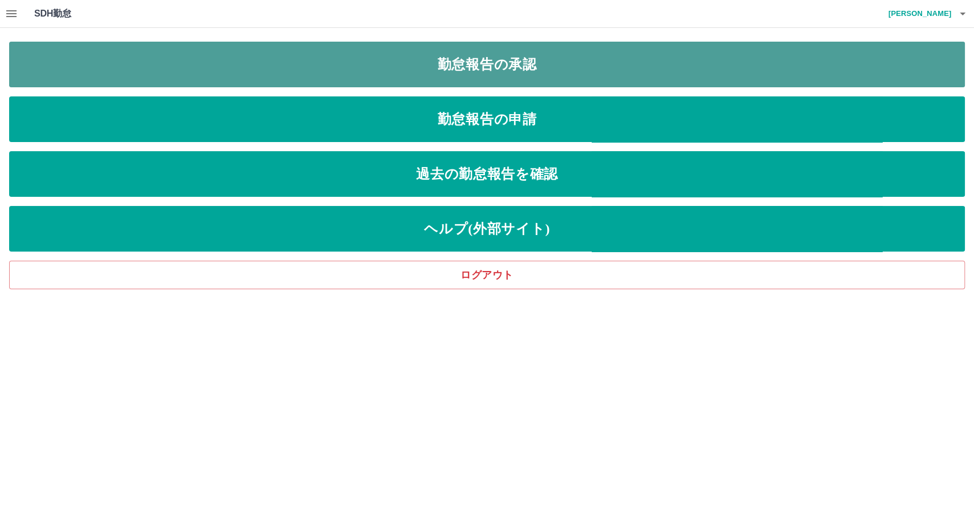
click at [477, 63] on link "勤怠報告の承認" at bounding box center [487, 65] width 956 height 46
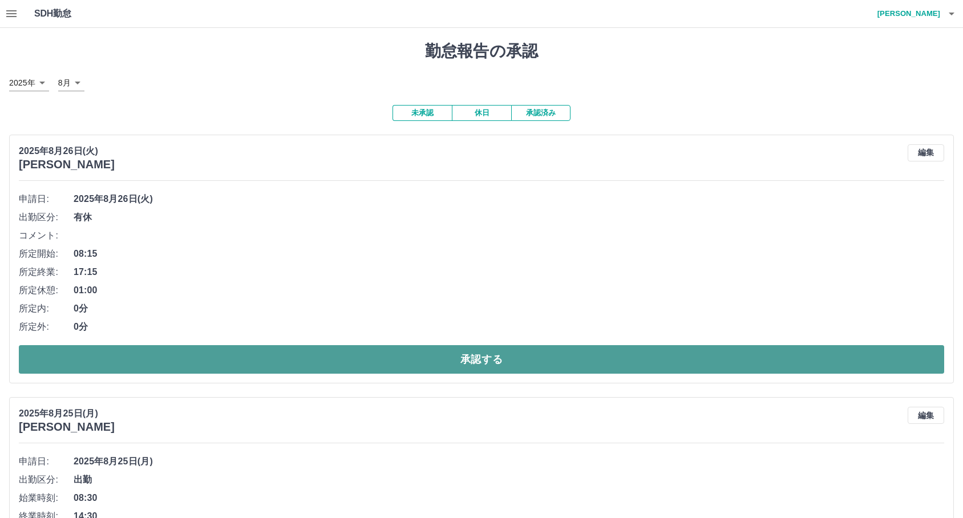
click at [109, 348] on button "承認する" at bounding box center [482, 359] width 926 height 29
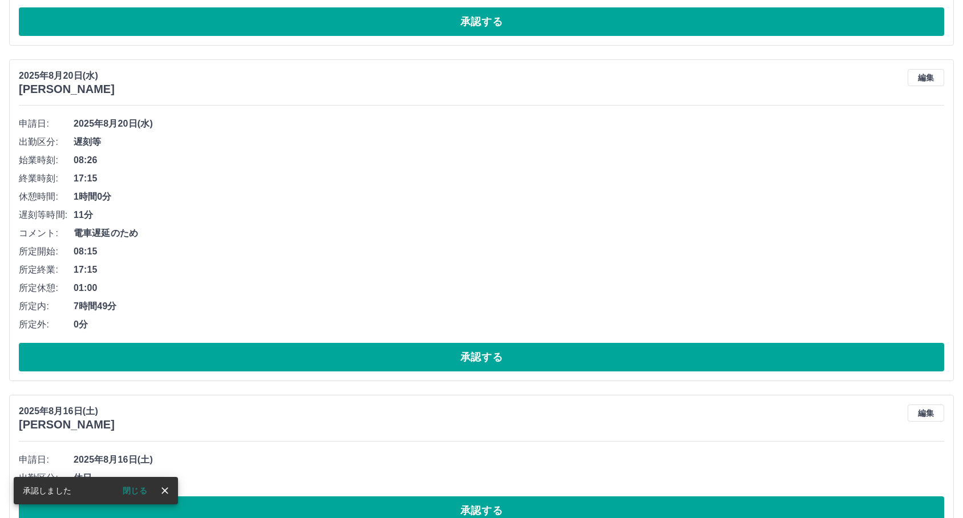
scroll to position [7052, 0]
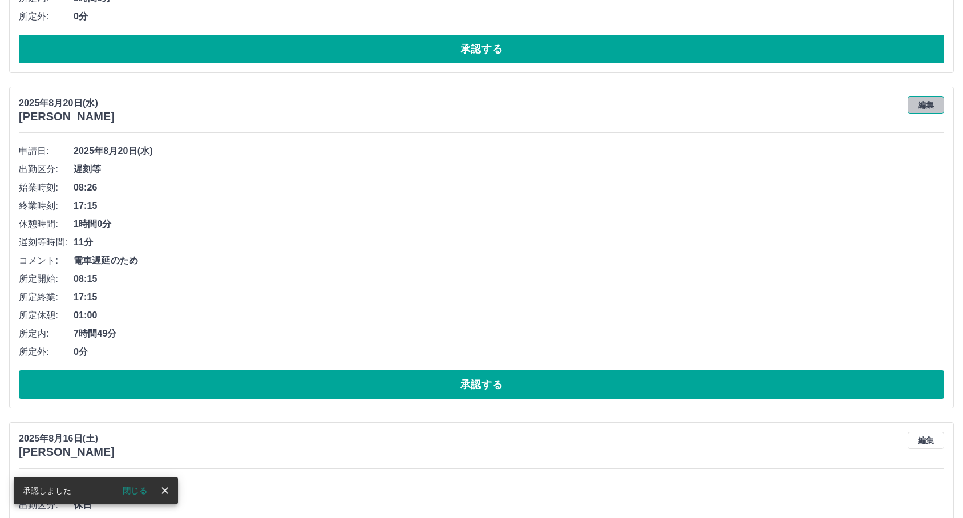
click at [930, 104] on button "編集" at bounding box center [926, 104] width 37 height 17
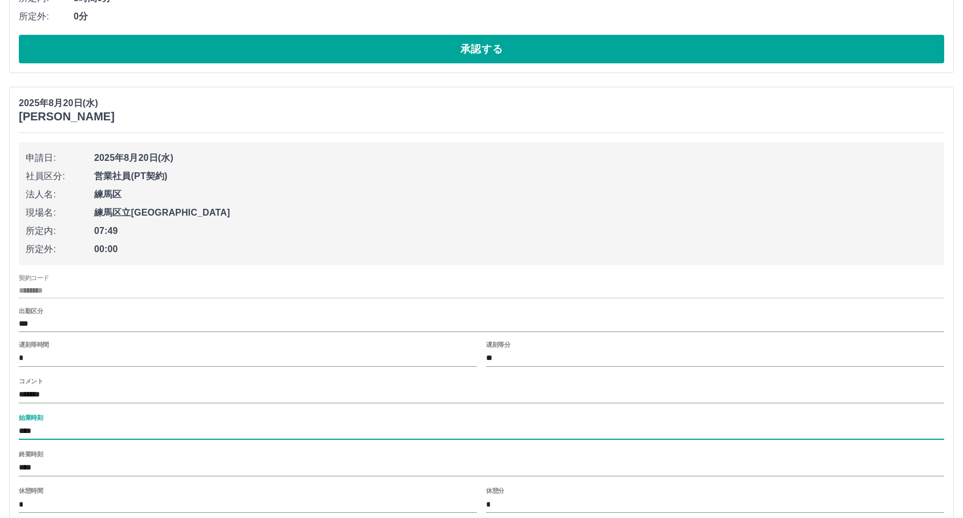
click at [174, 427] on input "****" at bounding box center [482, 431] width 926 height 17
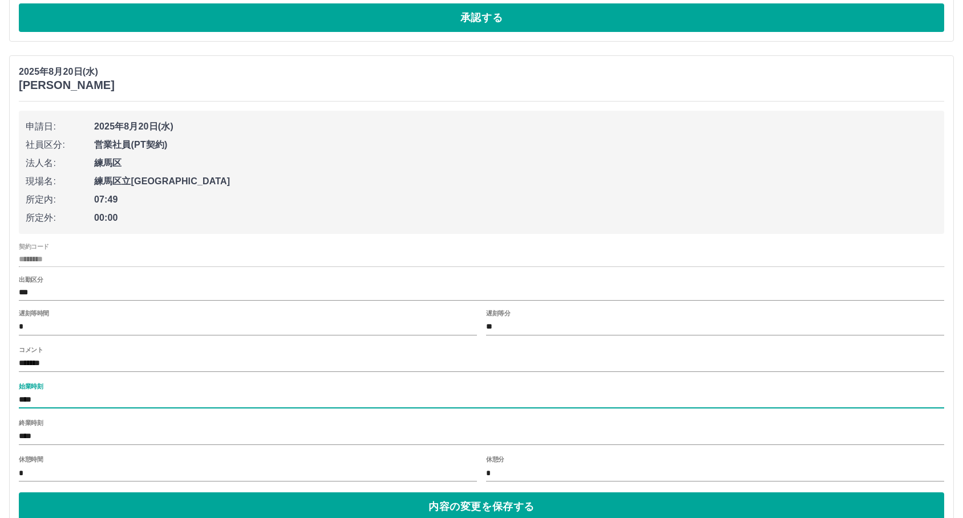
scroll to position [7115, 0]
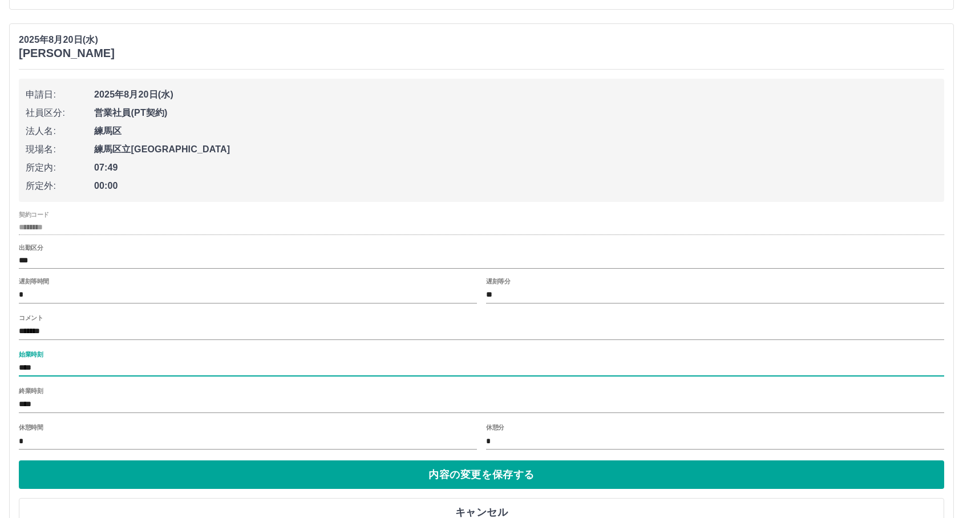
type input "****"
click at [162, 340] on input "*******" at bounding box center [482, 332] width 926 height 17
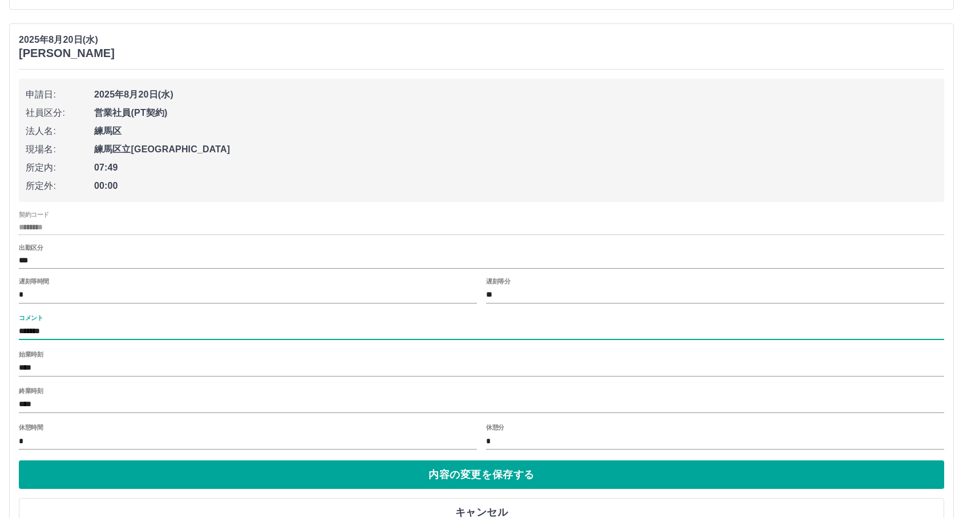
click at [497, 300] on input "**" at bounding box center [715, 295] width 458 height 17
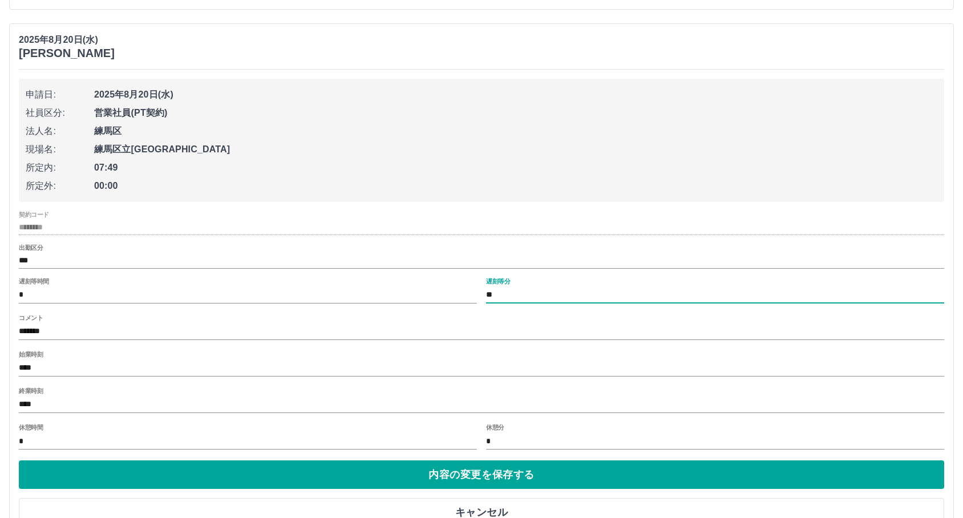
type input "**"
click at [170, 344] on div "契約コード ******** 出勤区分 *** 遅刻等時間 * 遅刻等分 ** コメント ******* 始業時刻 **** 終業時刻 **** 休憩時間 *…" at bounding box center [482, 331] width 926 height 240
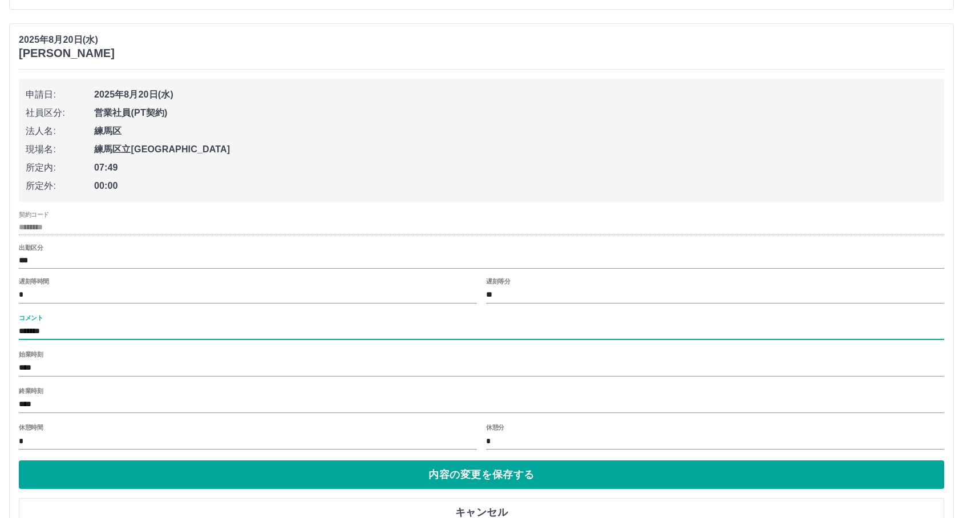
click at [175, 337] on input "*******" at bounding box center [482, 332] width 926 height 17
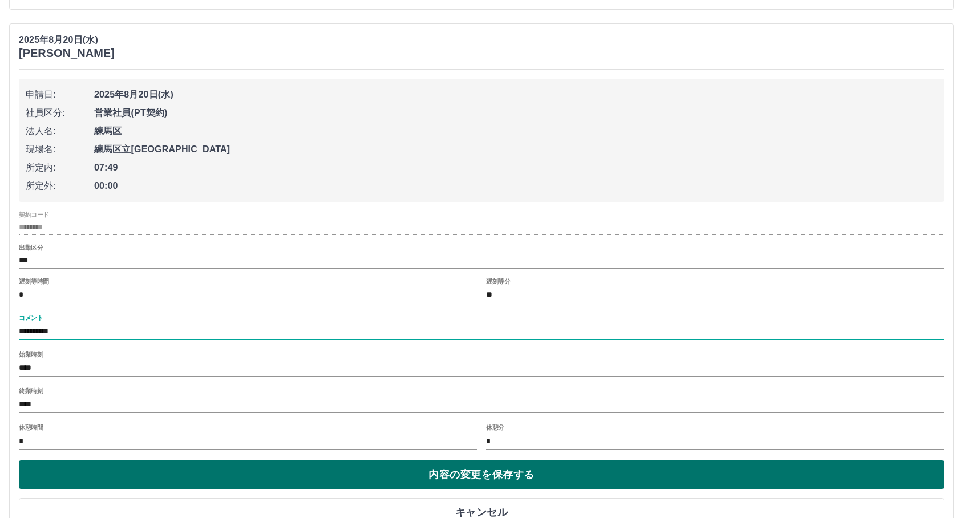
type input "**********"
click at [228, 482] on button "内容の変更を保存する" at bounding box center [482, 475] width 926 height 29
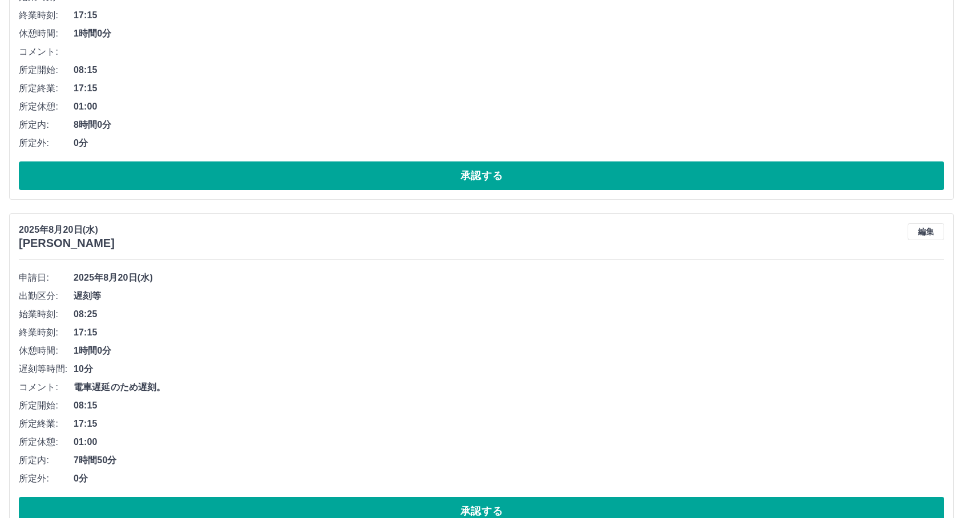
scroll to position [6988, 0]
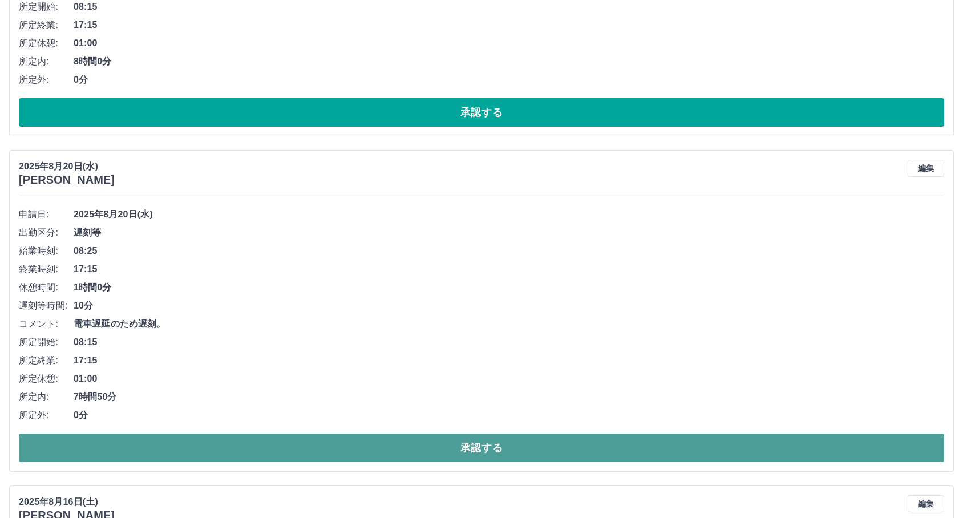
click at [239, 444] on button "承認する" at bounding box center [482, 448] width 926 height 29
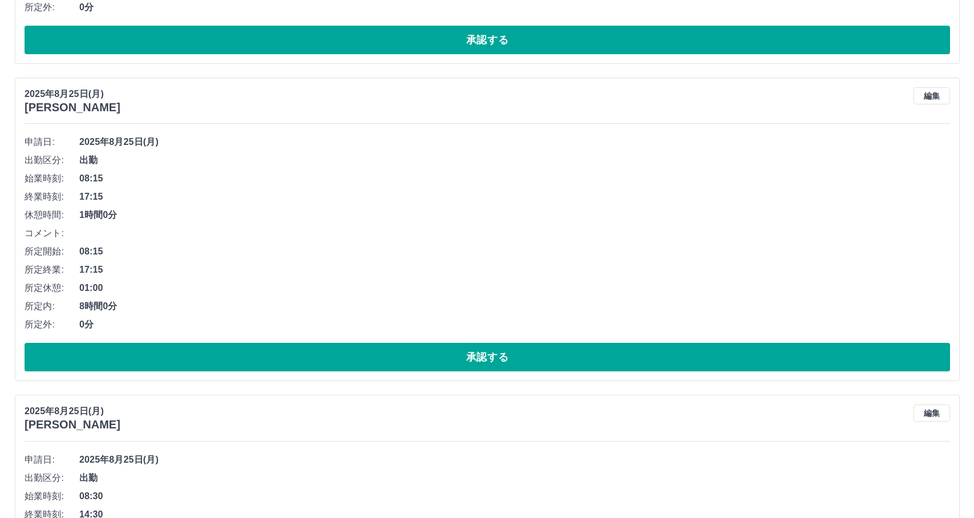
scroll to position [0, 0]
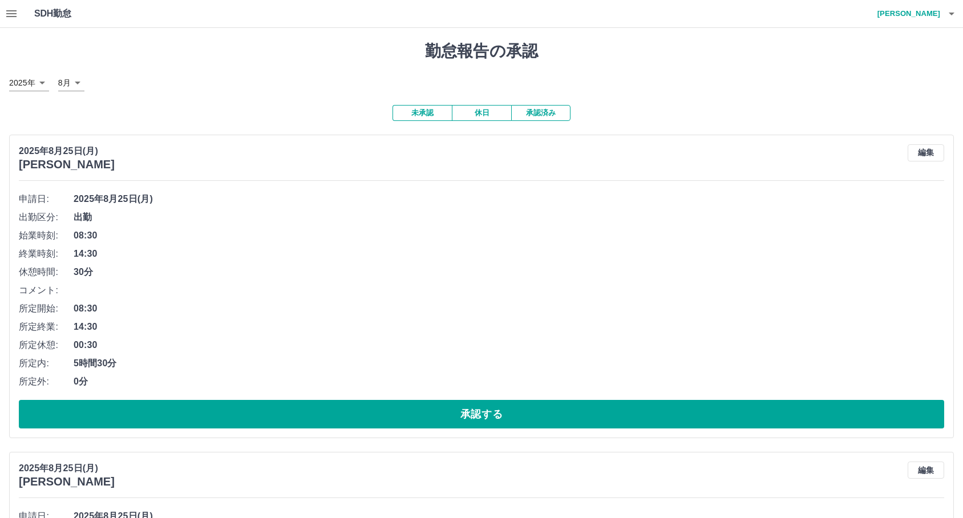
click at [936, 19] on h4 "植木　徹" at bounding box center [906, 13] width 68 height 27
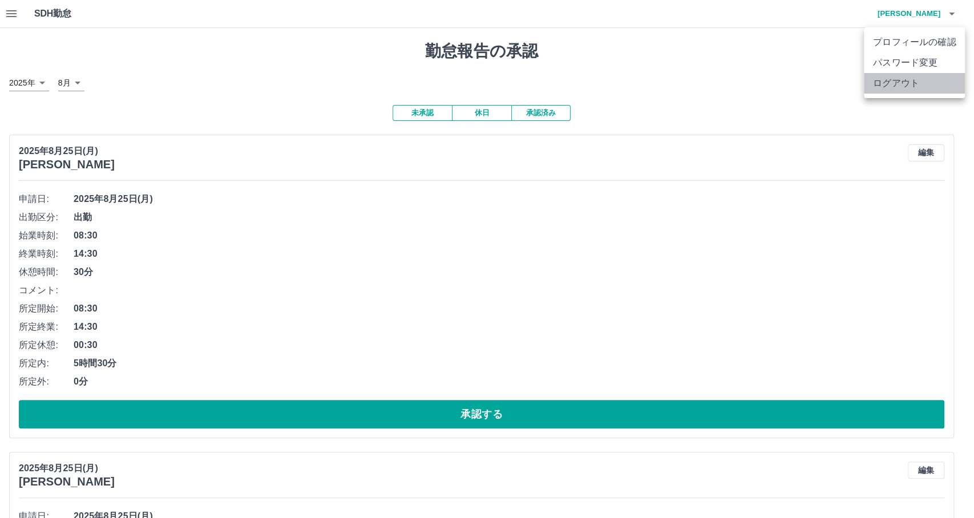
drag, startPoint x: 926, startPoint y: 79, endPoint x: 491, endPoint y: -66, distance: 458.3
click at [880, 91] on li "ログアウト" at bounding box center [914, 83] width 101 height 21
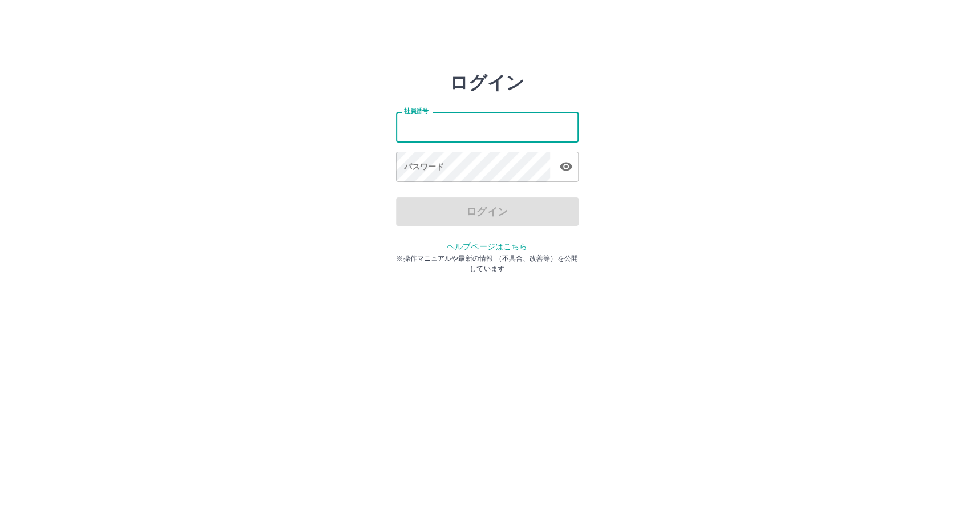
click at [485, 166] on div "社員番号 社員番号 パスワード パスワード" at bounding box center [487, 145] width 183 height 103
type input "*******"
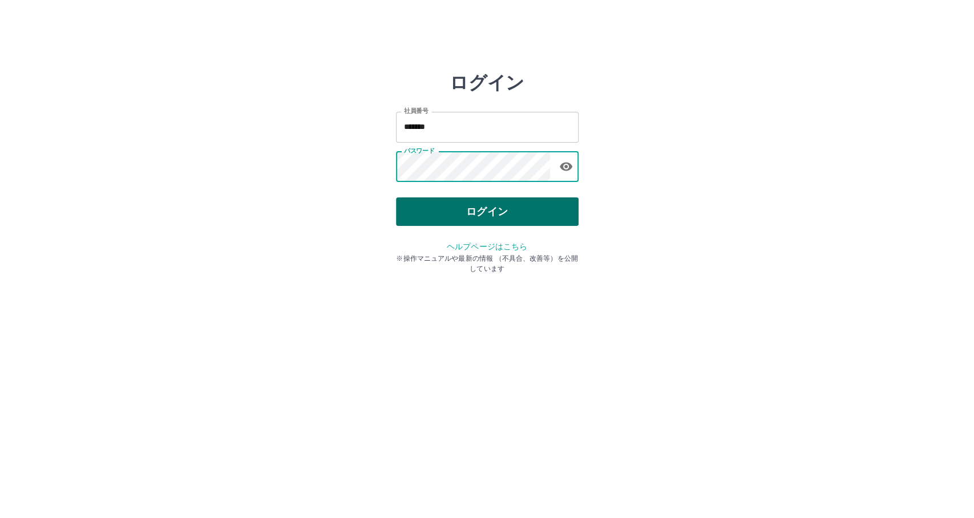
click at [498, 204] on button "ログイン" at bounding box center [487, 211] width 183 height 29
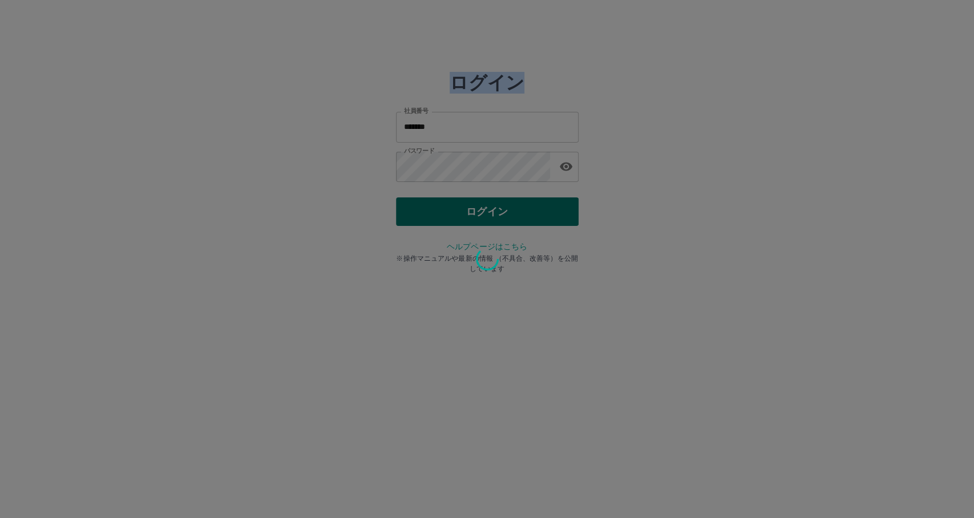
click at [498, 204] on div at bounding box center [487, 259] width 974 height 518
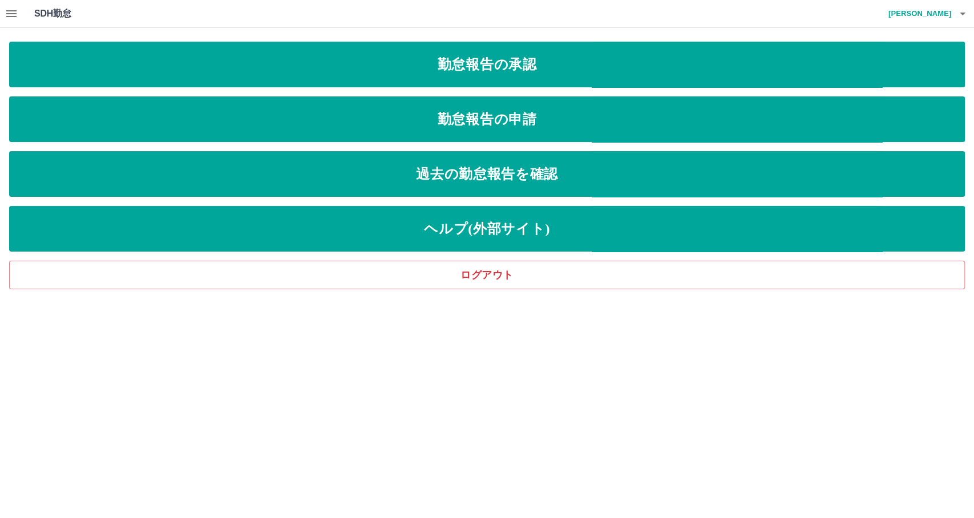
click at [488, 88] on div "勤怠報告の承認 勤怠報告の申請 過去の勤怠報告を確認 ヘルプ(外部サイト) ログアウト" at bounding box center [487, 166] width 956 height 248
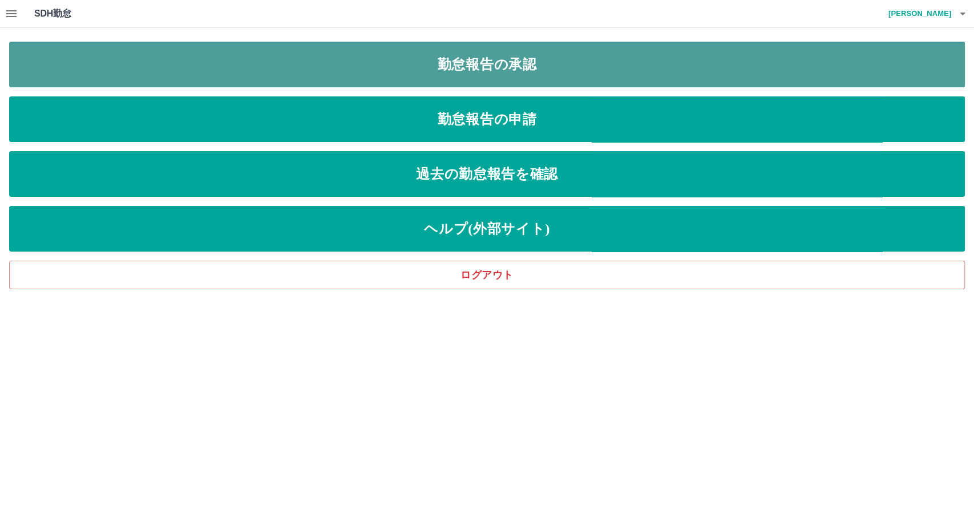
click at [488, 72] on link "勤怠報告の承認" at bounding box center [487, 65] width 956 height 46
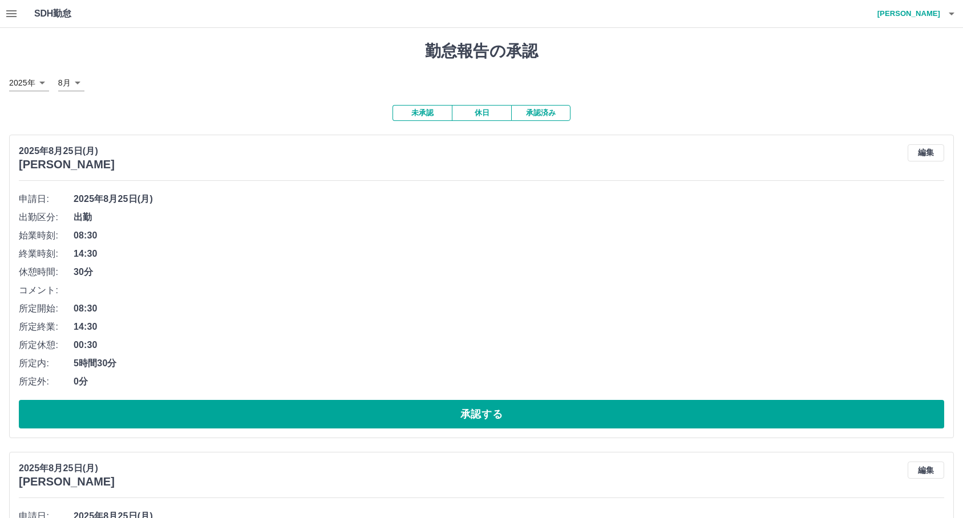
click at [550, 110] on button "承認済み" at bounding box center [540, 113] width 59 height 16
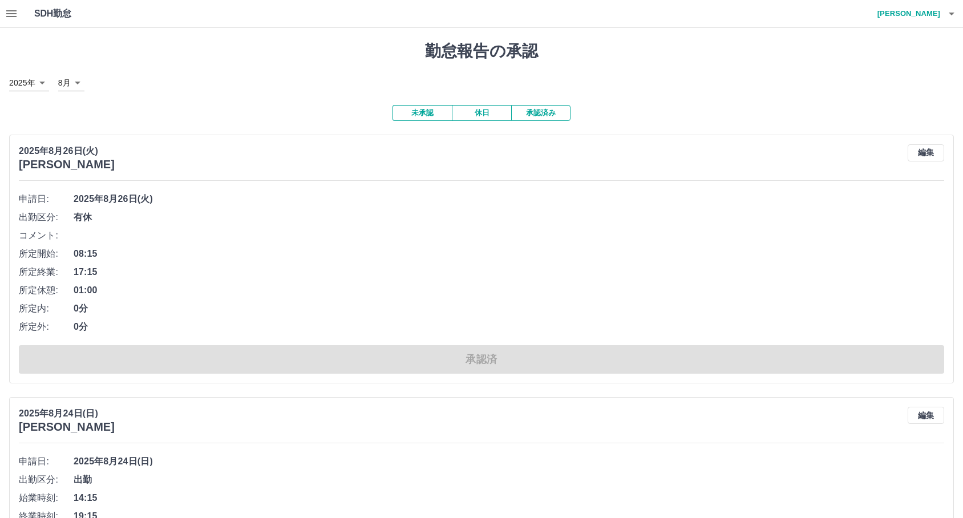
click at [555, 114] on button "承認済み" at bounding box center [540, 113] width 59 height 16
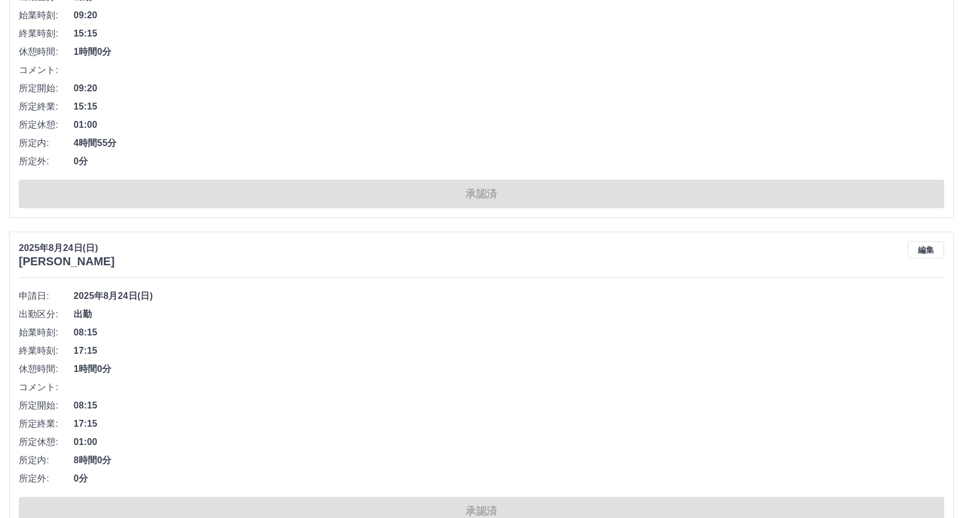
scroll to position [2092, 0]
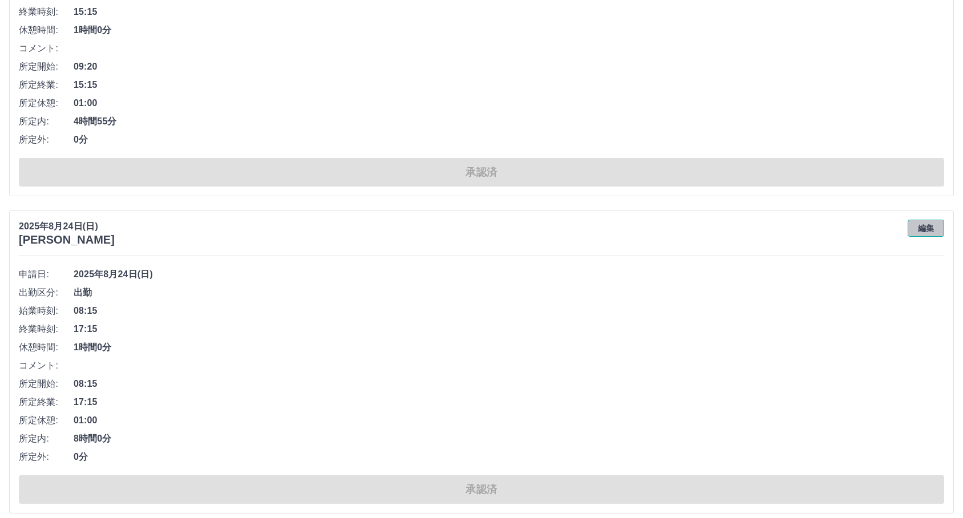
click at [930, 225] on button "編集" at bounding box center [926, 228] width 37 height 17
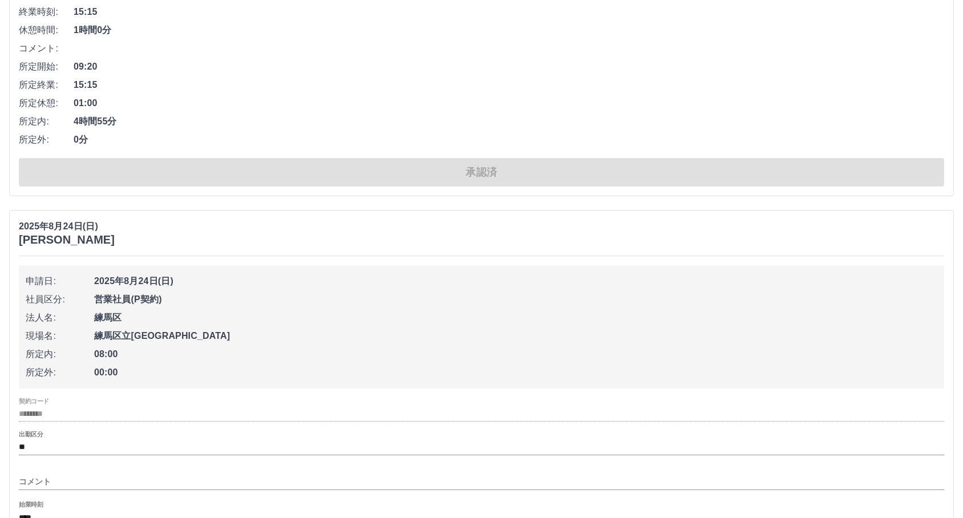
click at [151, 484] on input "コメント" at bounding box center [482, 482] width 926 height 17
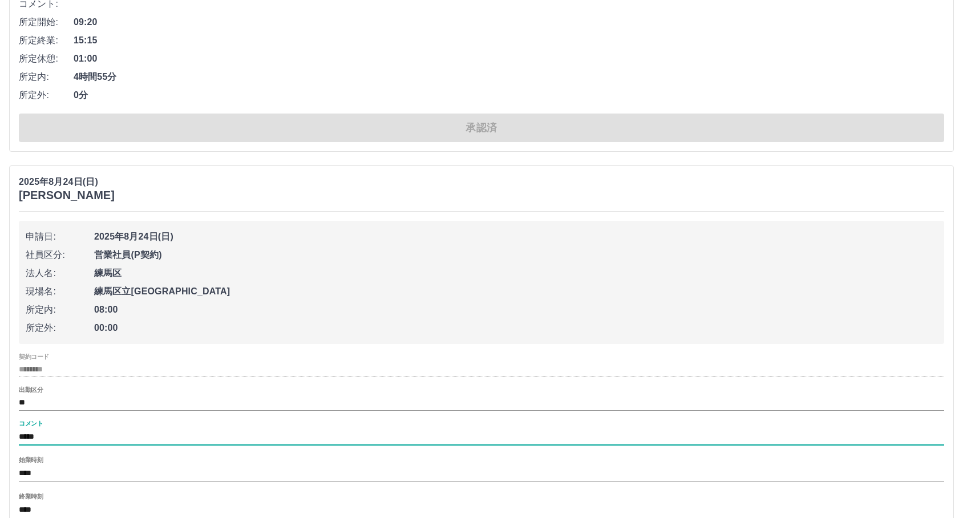
scroll to position [2219, 0]
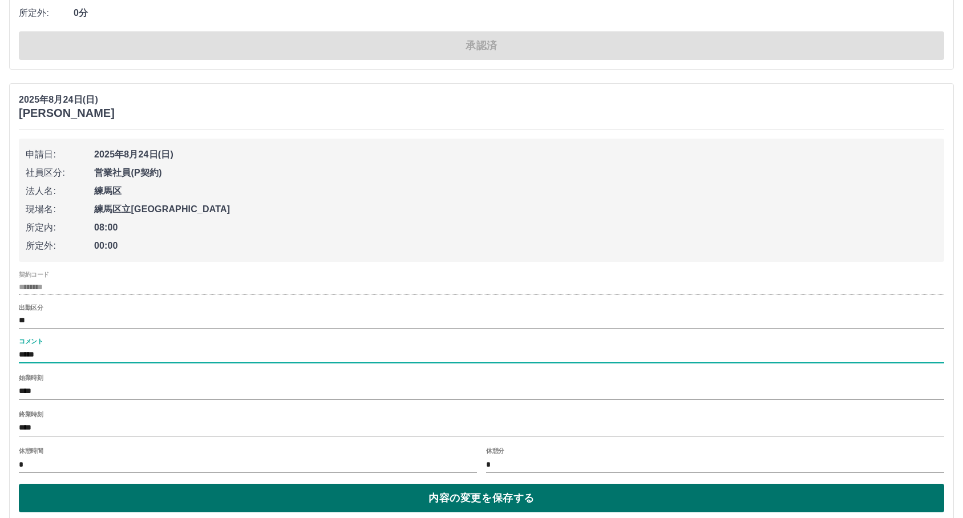
type input "*****"
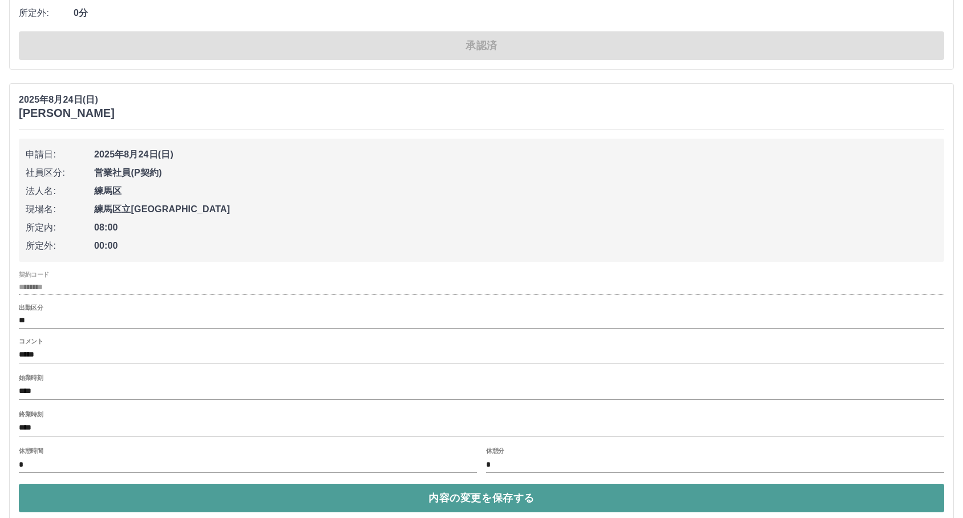
click at [292, 491] on button "内容の変更を保存する" at bounding box center [482, 498] width 926 height 29
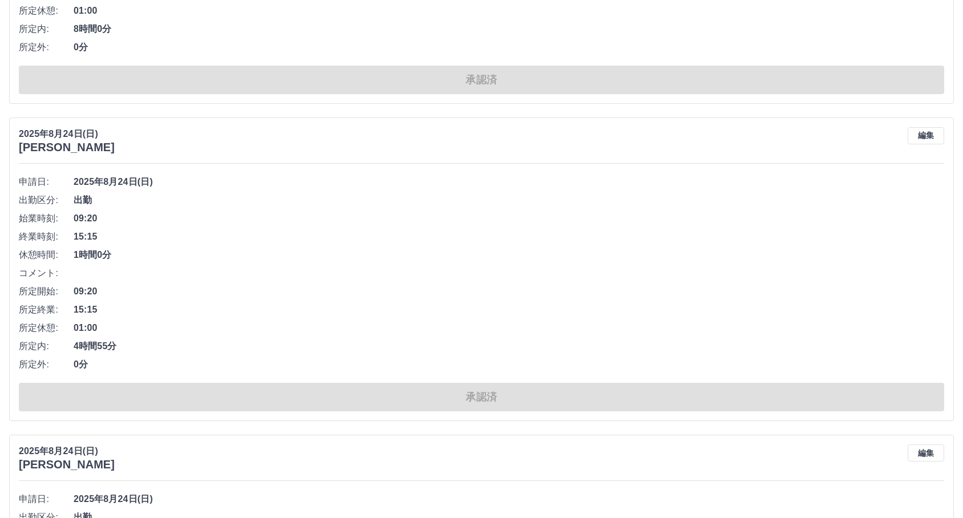
scroll to position [1712, 0]
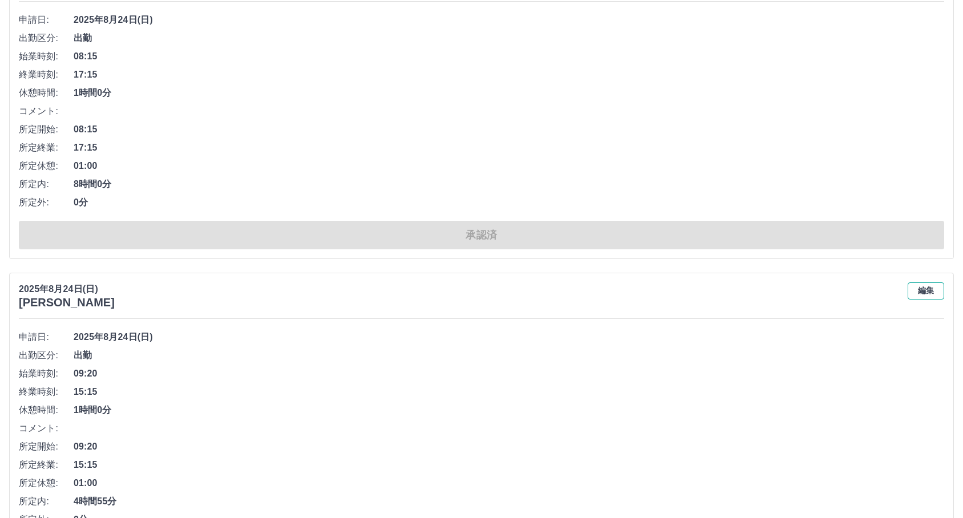
click at [931, 291] on button "編集" at bounding box center [926, 291] width 37 height 17
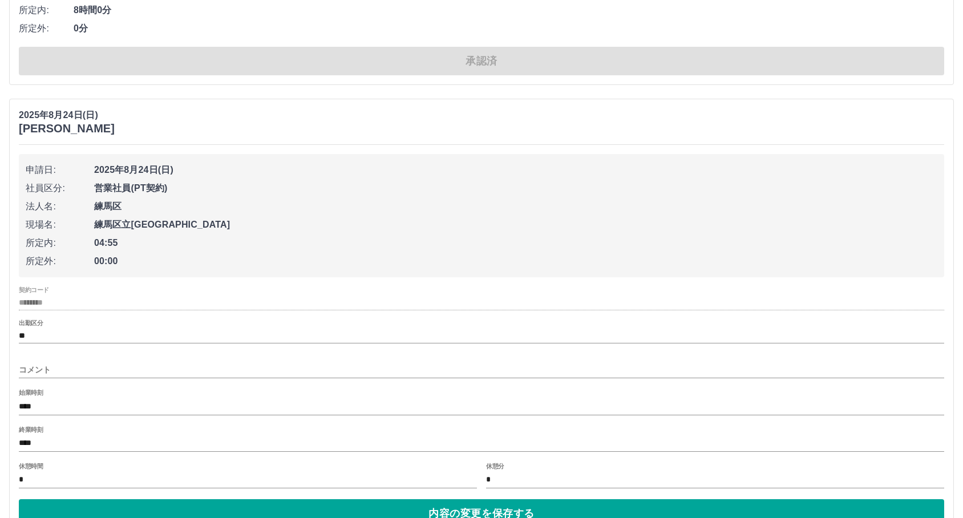
scroll to position [1902, 0]
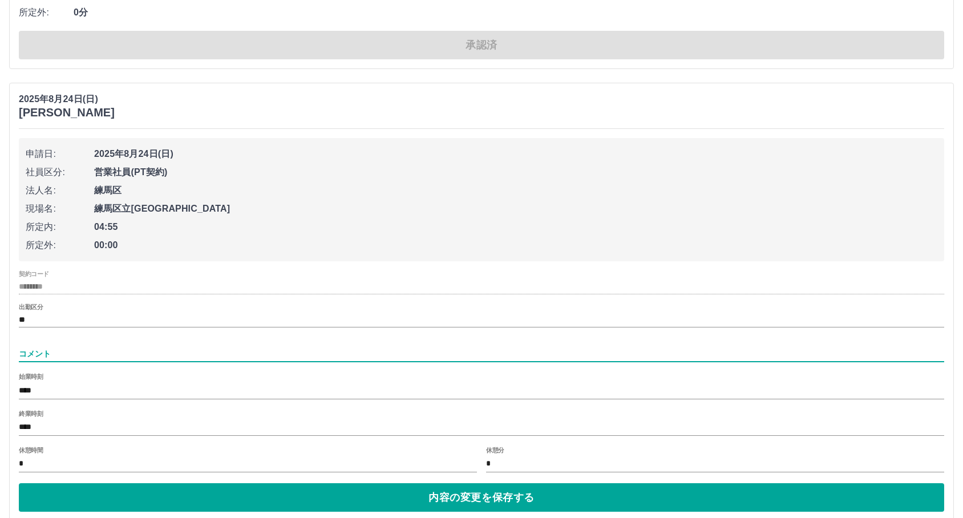
click at [237, 357] on input "コメント" at bounding box center [482, 354] width 926 height 17
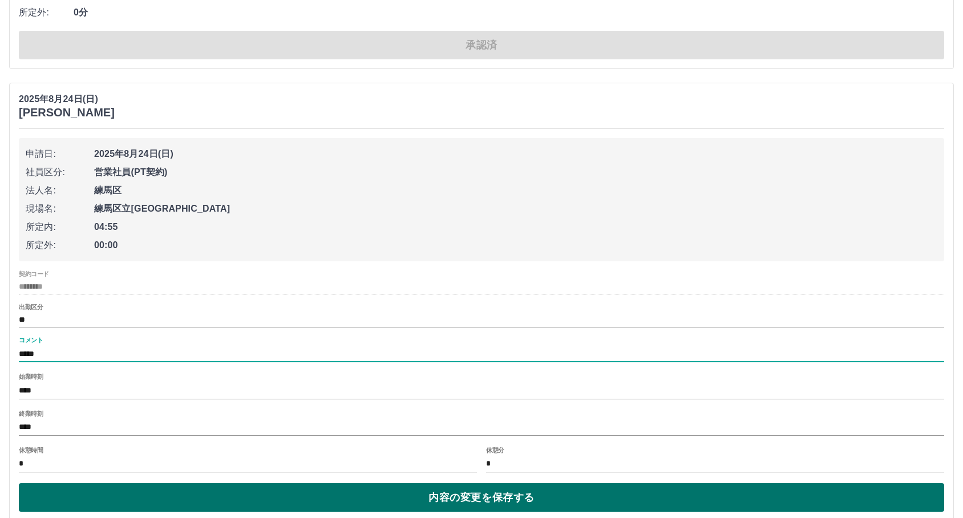
type input "*****"
click at [311, 506] on button "内容の変更を保存する" at bounding box center [482, 497] width 926 height 29
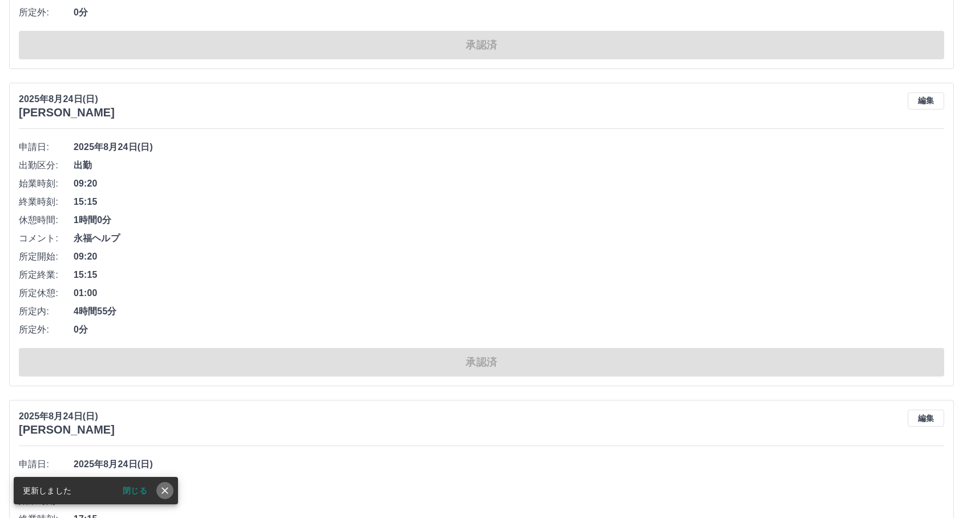
click at [168, 490] on icon "close" at bounding box center [164, 490] width 11 height 11
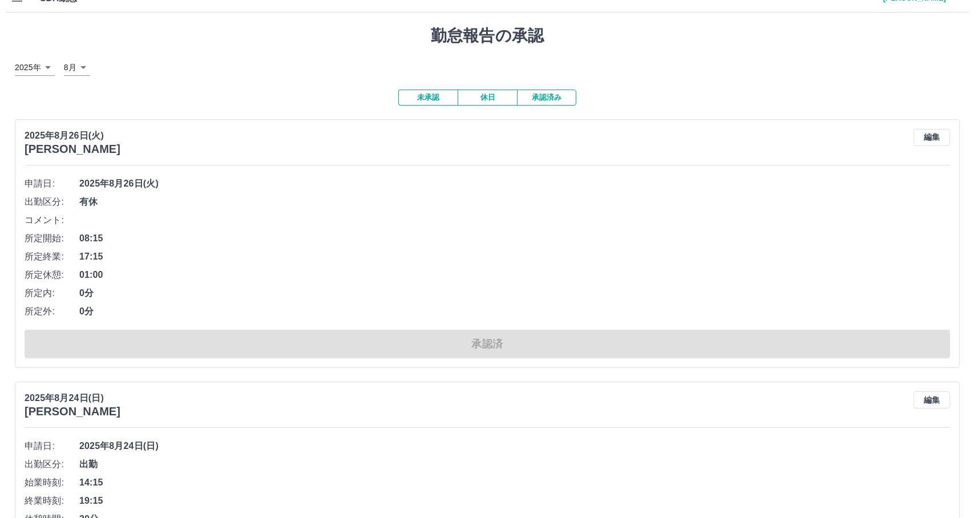
scroll to position [0, 0]
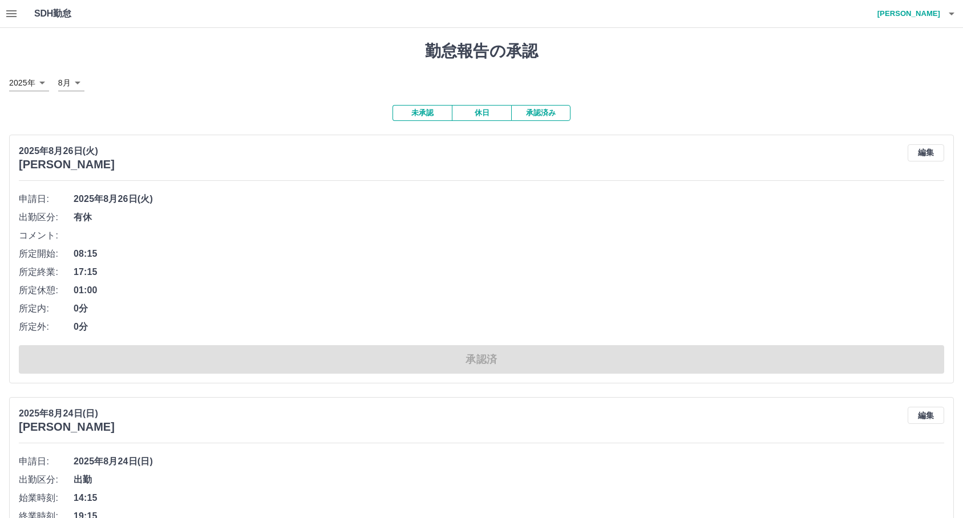
click at [428, 106] on button "未承認" at bounding box center [422, 113] width 59 height 16
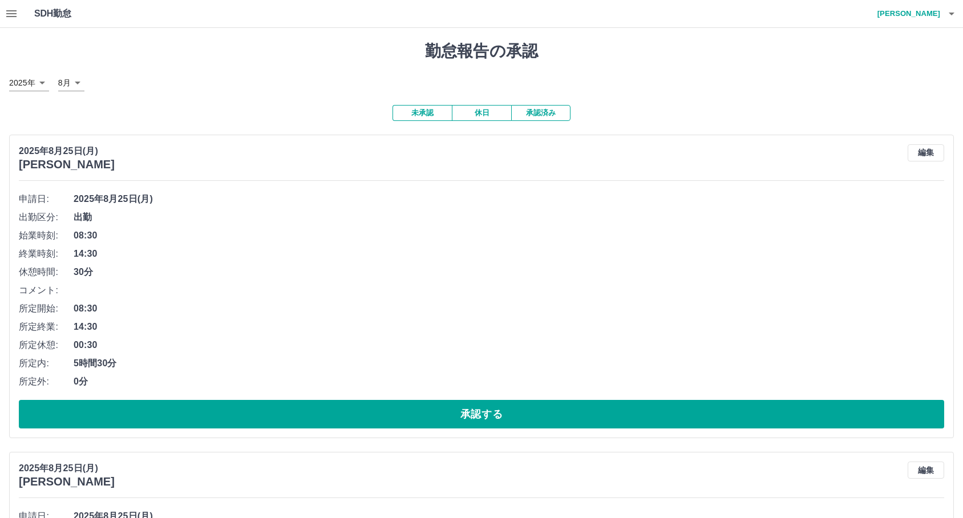
click at [938, 18] on h4 "植木　徹" at bounding box center [906, 13] width 68 height 27
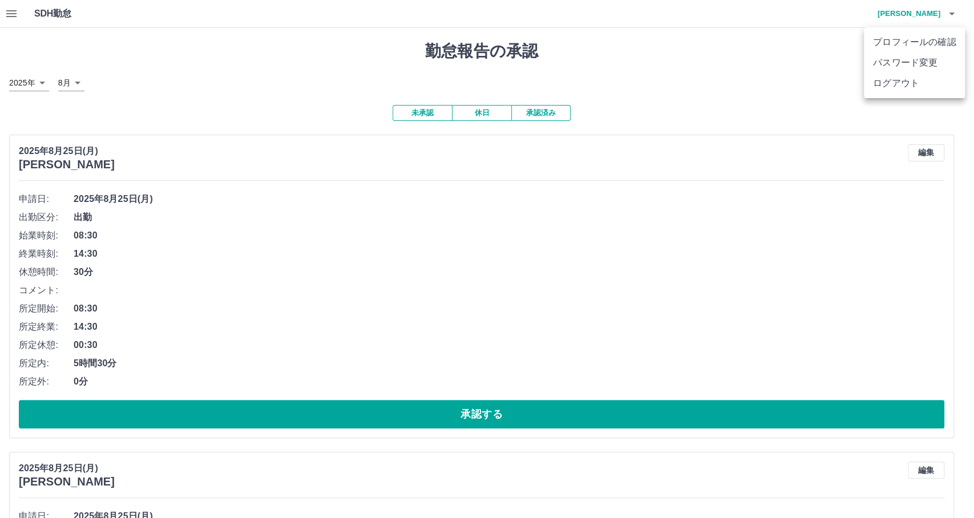
drag, startPoint x: 910, startPoint y: 83, endPoint x: 485, endPoint y: -64, distance: 449.6
click at [918, 93] on li "ログアウト" at bounding box center [914, 83] width 101 height 21
